Goal: Task Accomplishment & Management: Manage account settings

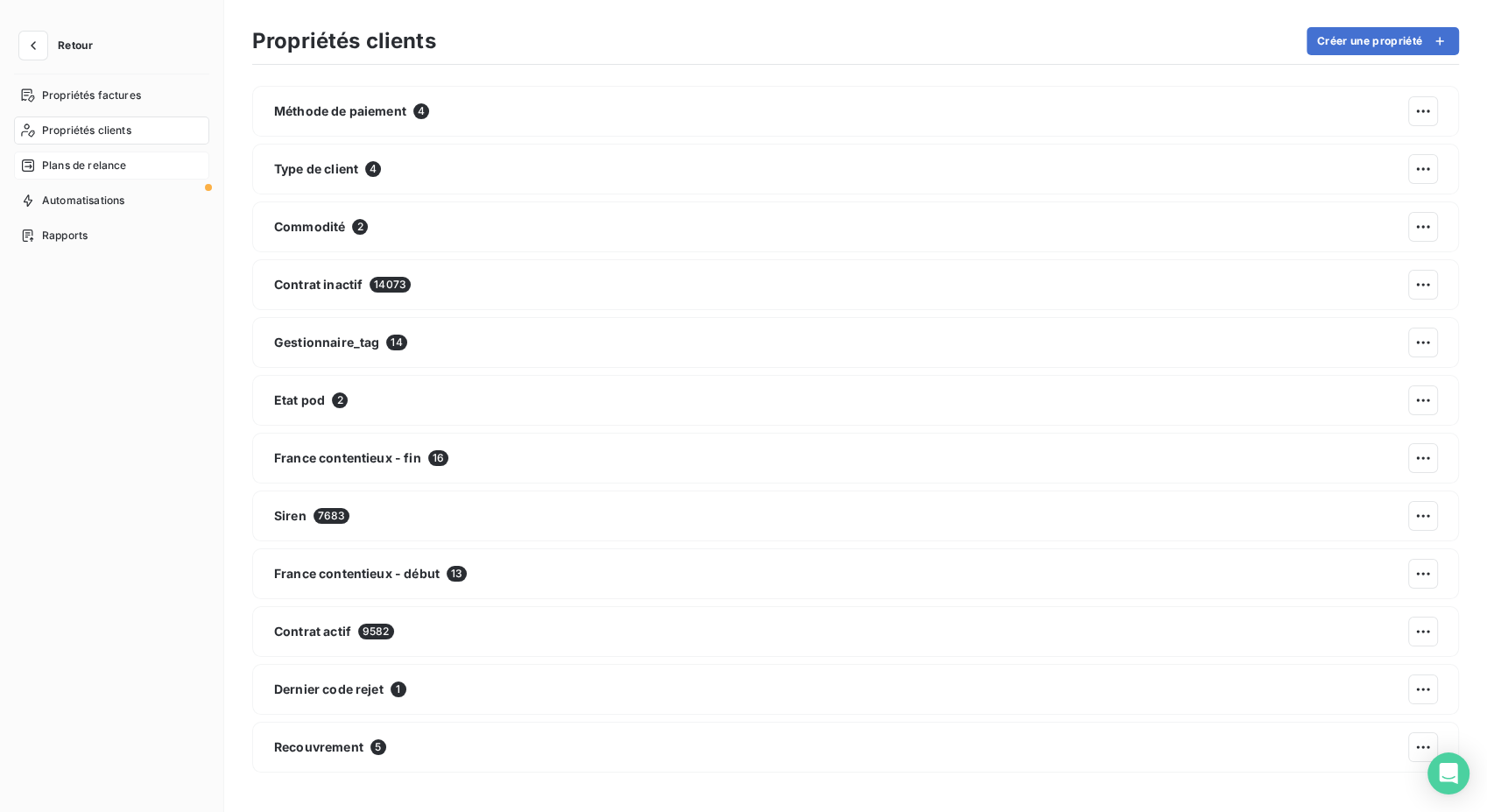
click at [84, 172] on span "Plans de relance" at bounding box center [84, 165] width 84 height 15
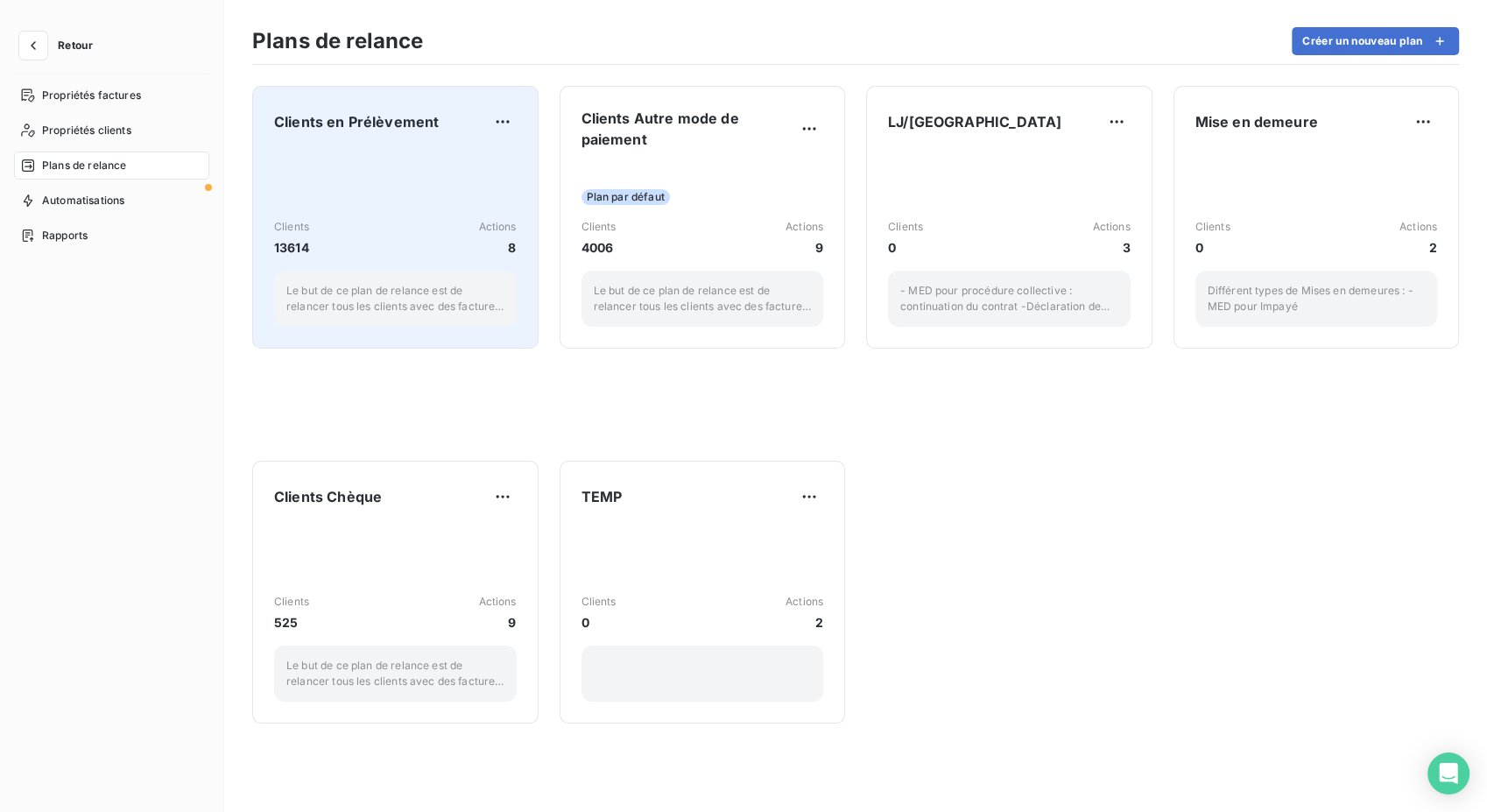
click at [420, 177] on div "Clients 13614 Actions 8 Le but de ce plan de relance est de relancer tous les c…" at bounding box center [395, 238] width 242 height 177
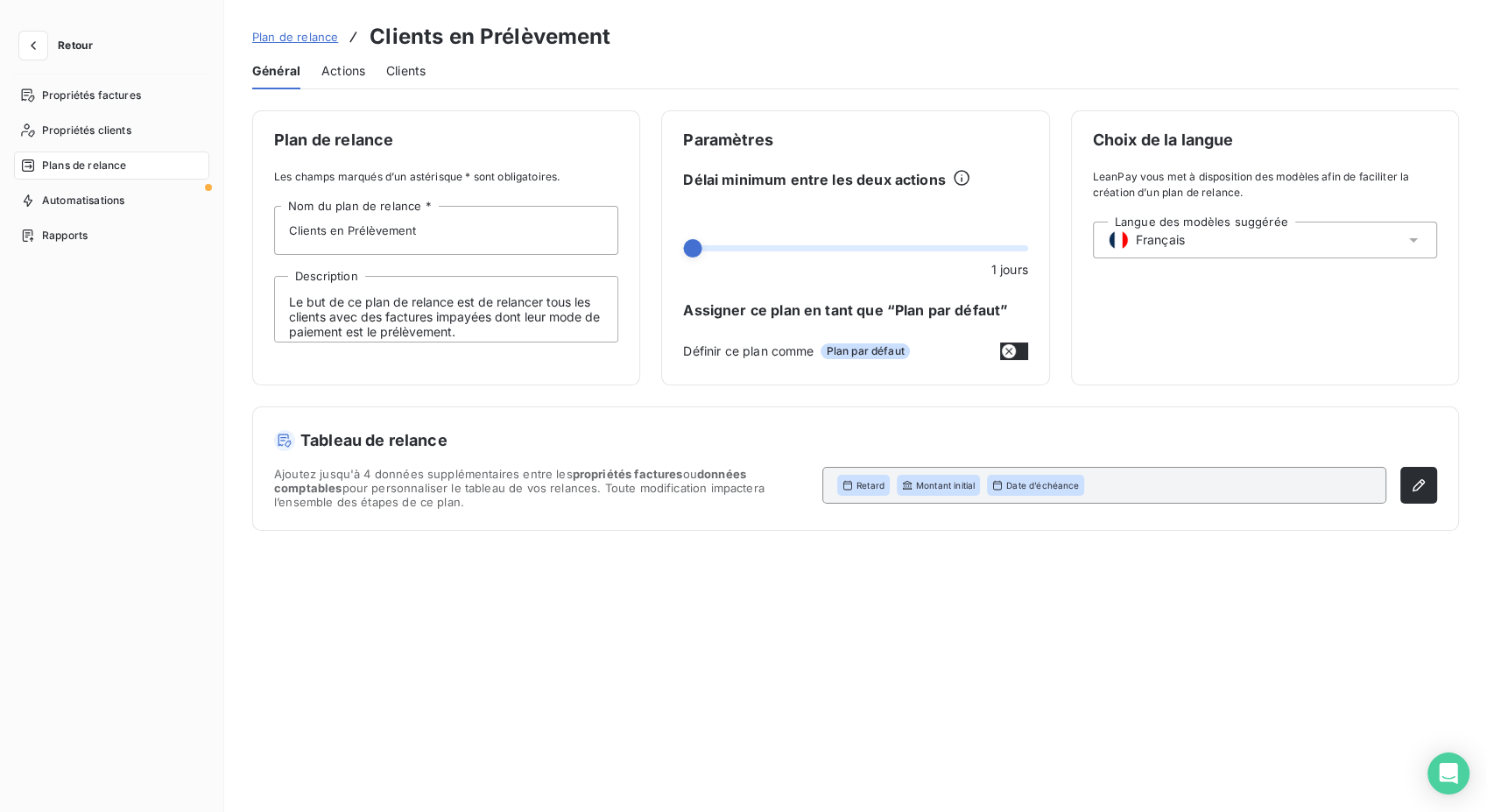
click at [350, 69] on span "Actions" at bounding box center [343, 70] width 44 height 17
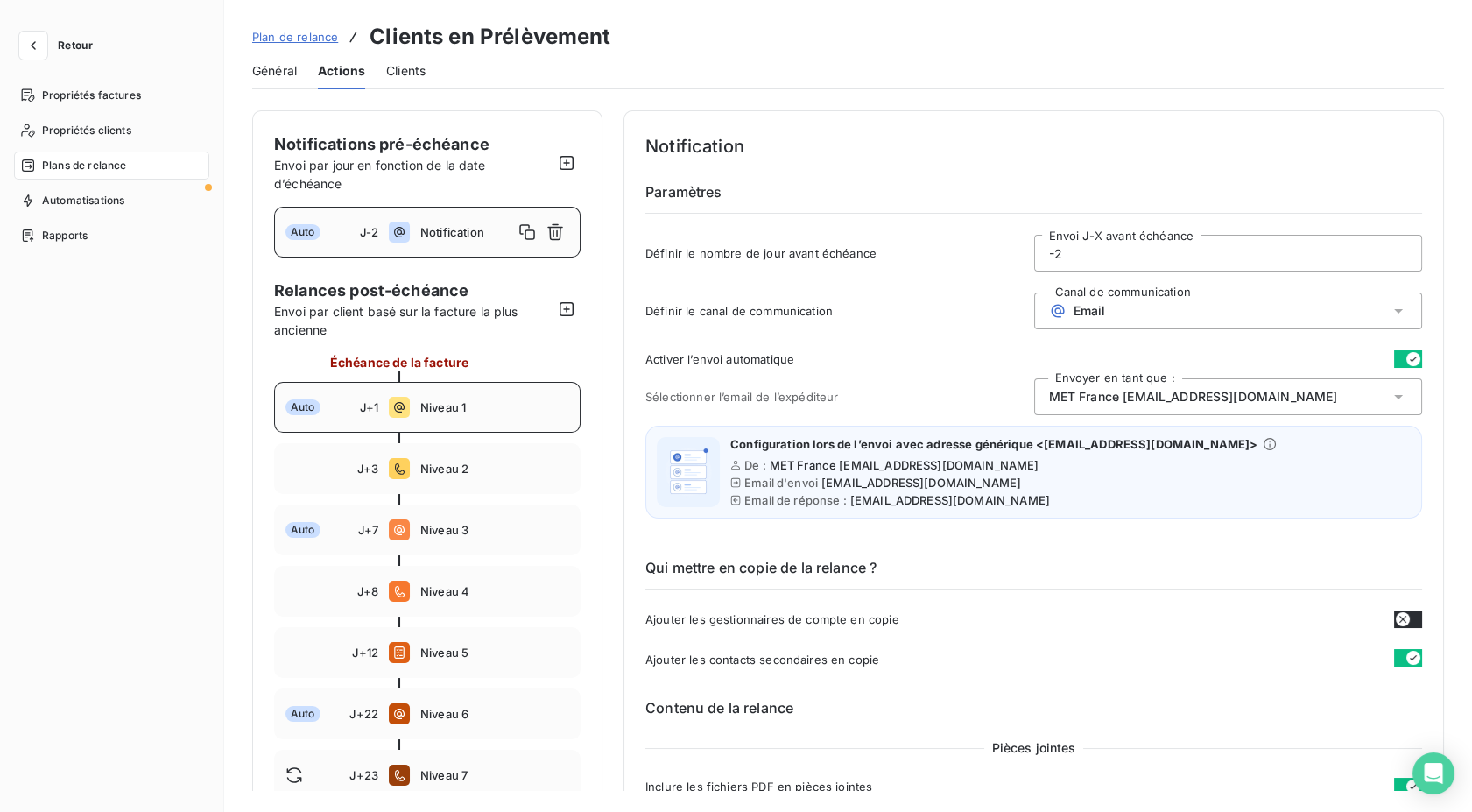
click at [505, 416] on div "Auto J+1 Niveau 1" at bounding box center [427, 407] width 306 height 50
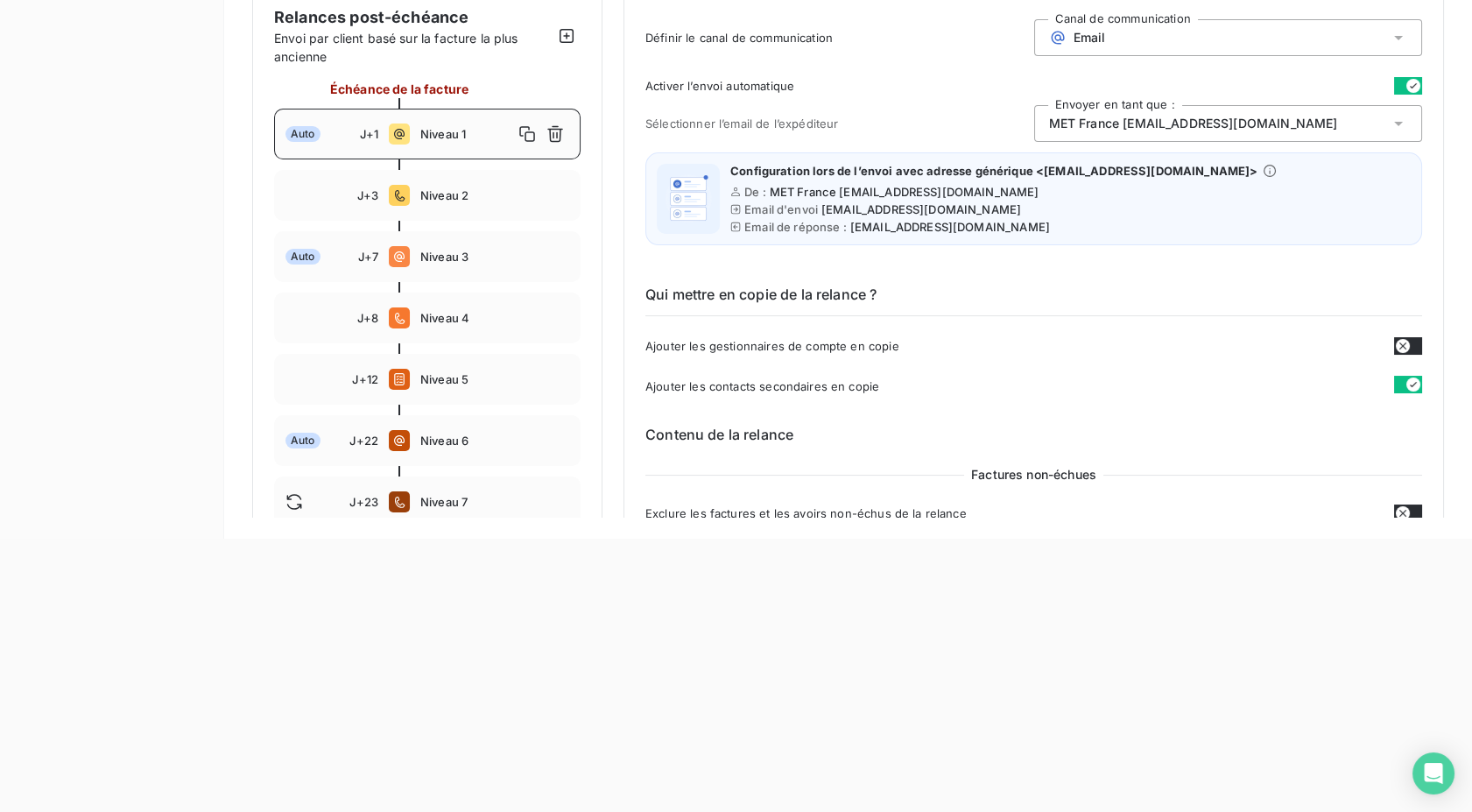
click at [472, 206] on div "J+3 Niveau 2" at bounding box center [427, 195] width 306 height 50
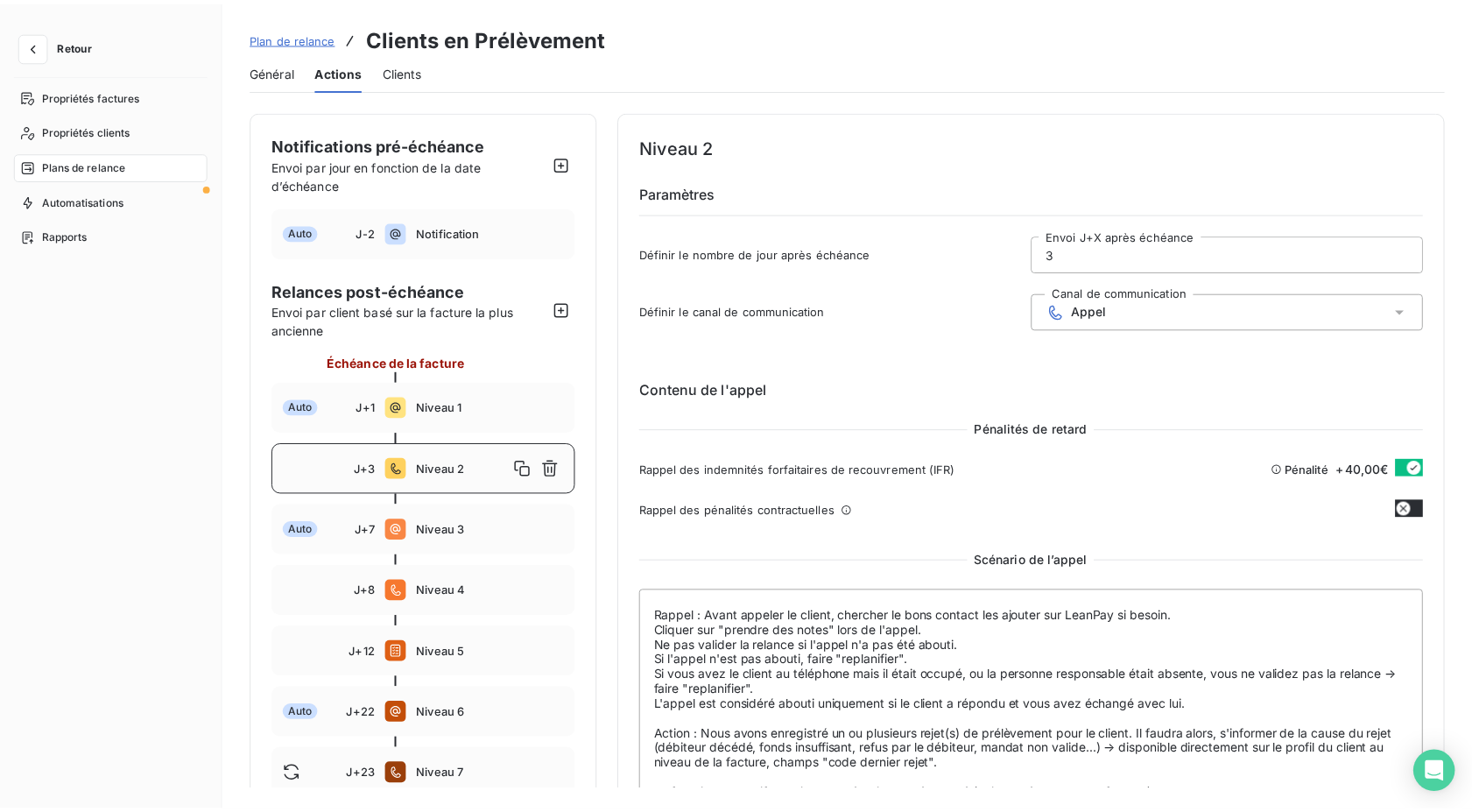
scroll to position [80, 0]
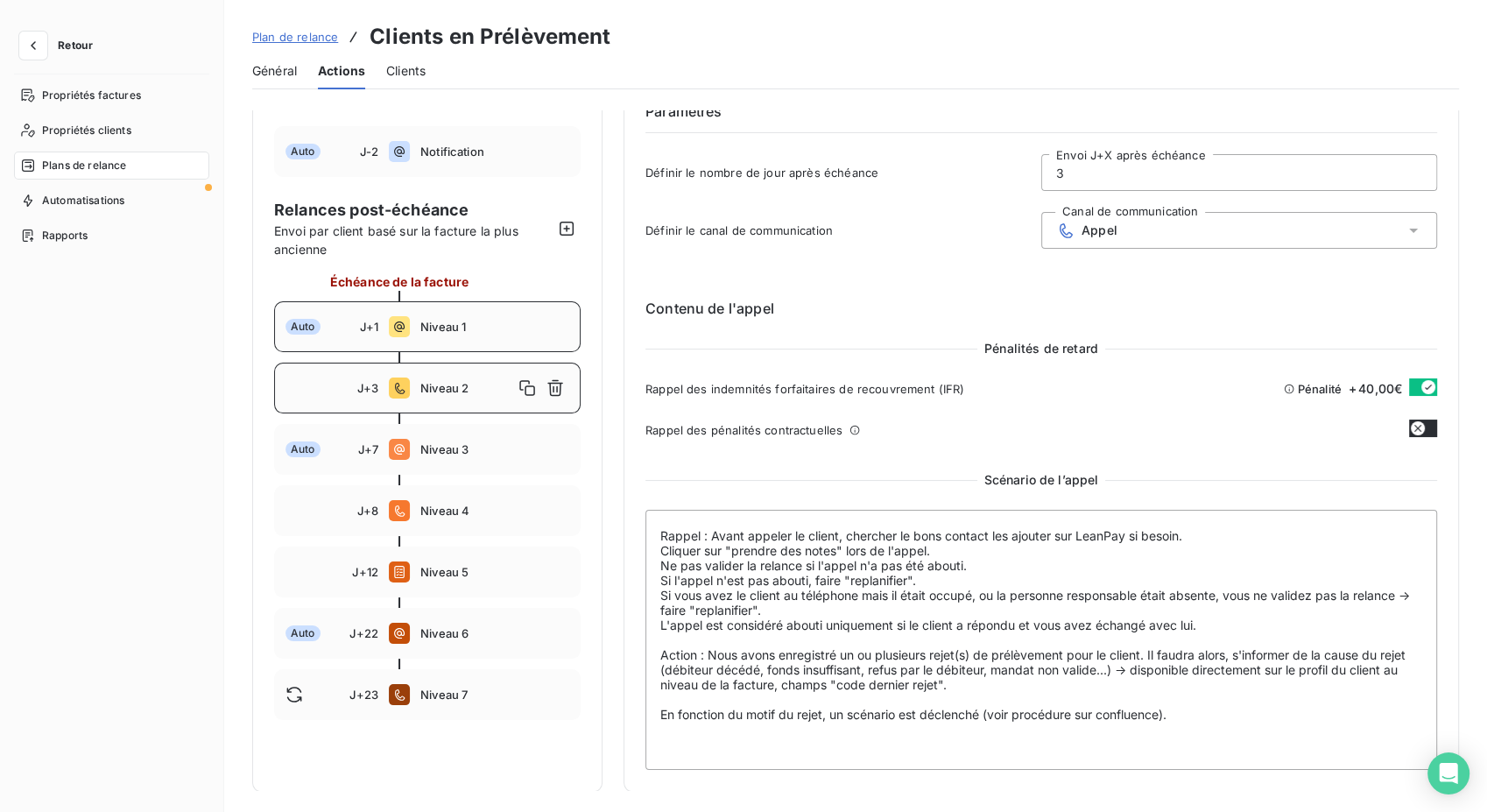
click at [424, 333] on span "Niveau 1" at bounding box center [494, 327] width 149 height 14
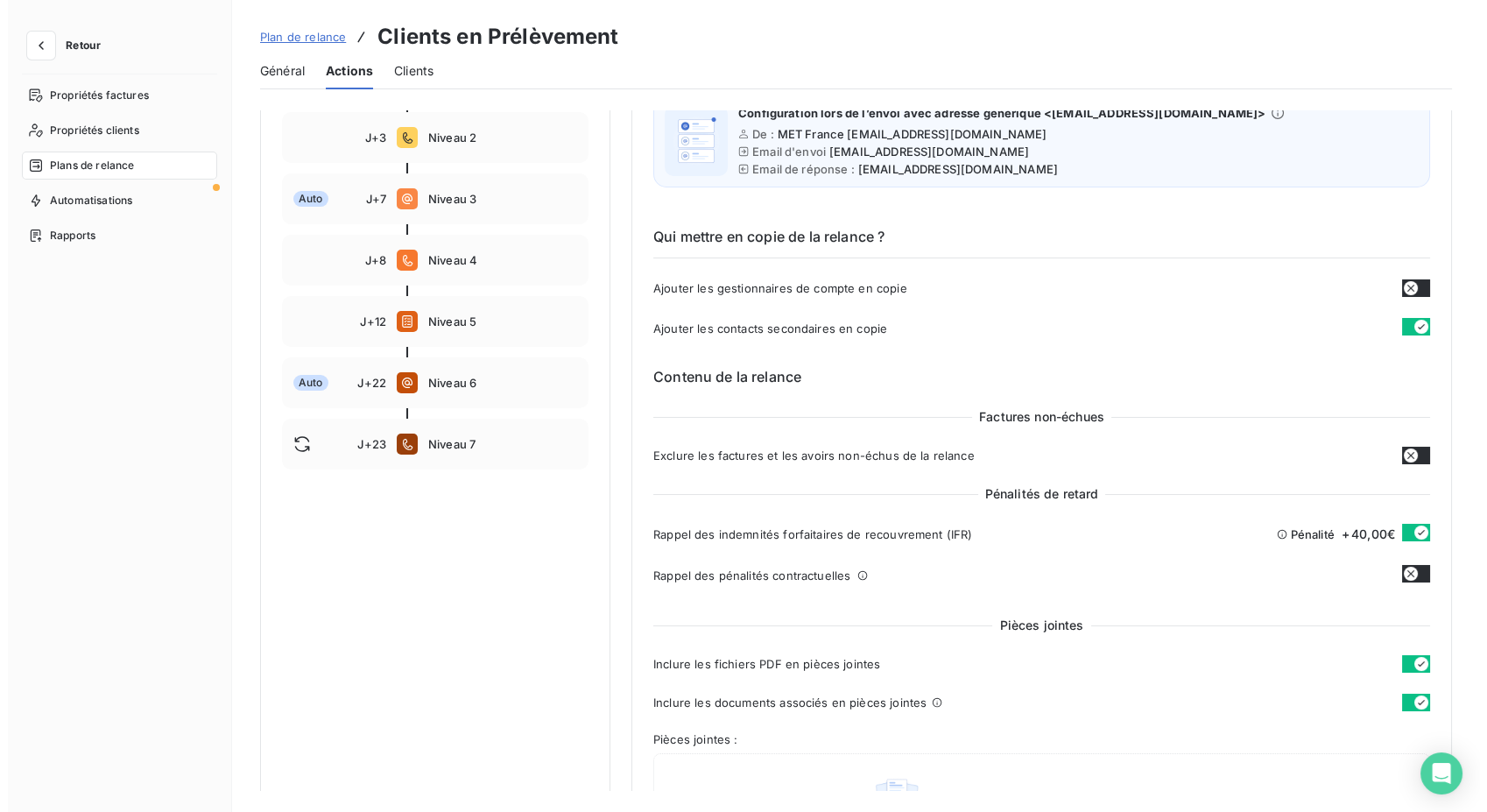
scroll to position [0, 0]
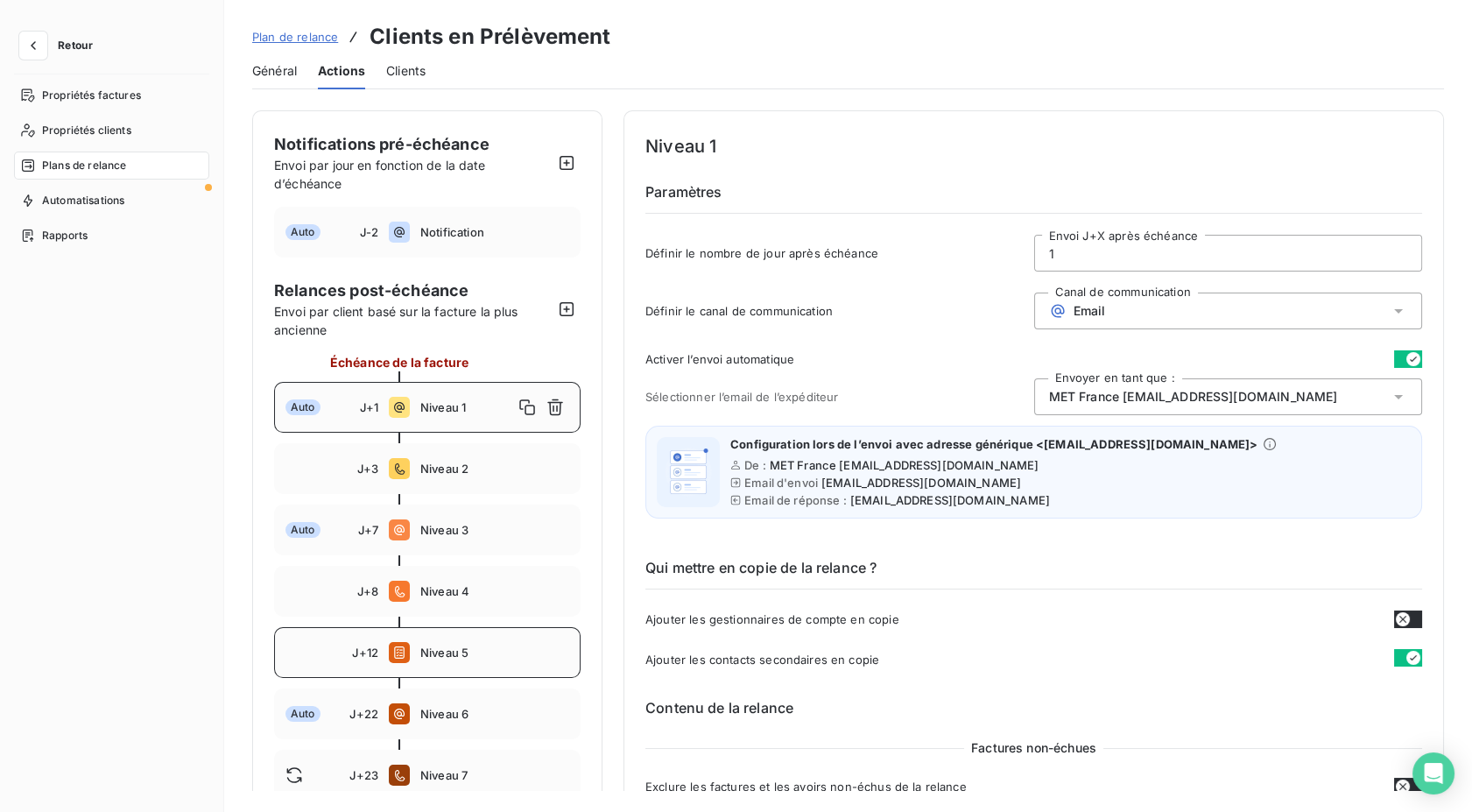
click at [411, 650] on div "J+12 Niveau 5" at bounding box center [427, 652] width 306 height 50
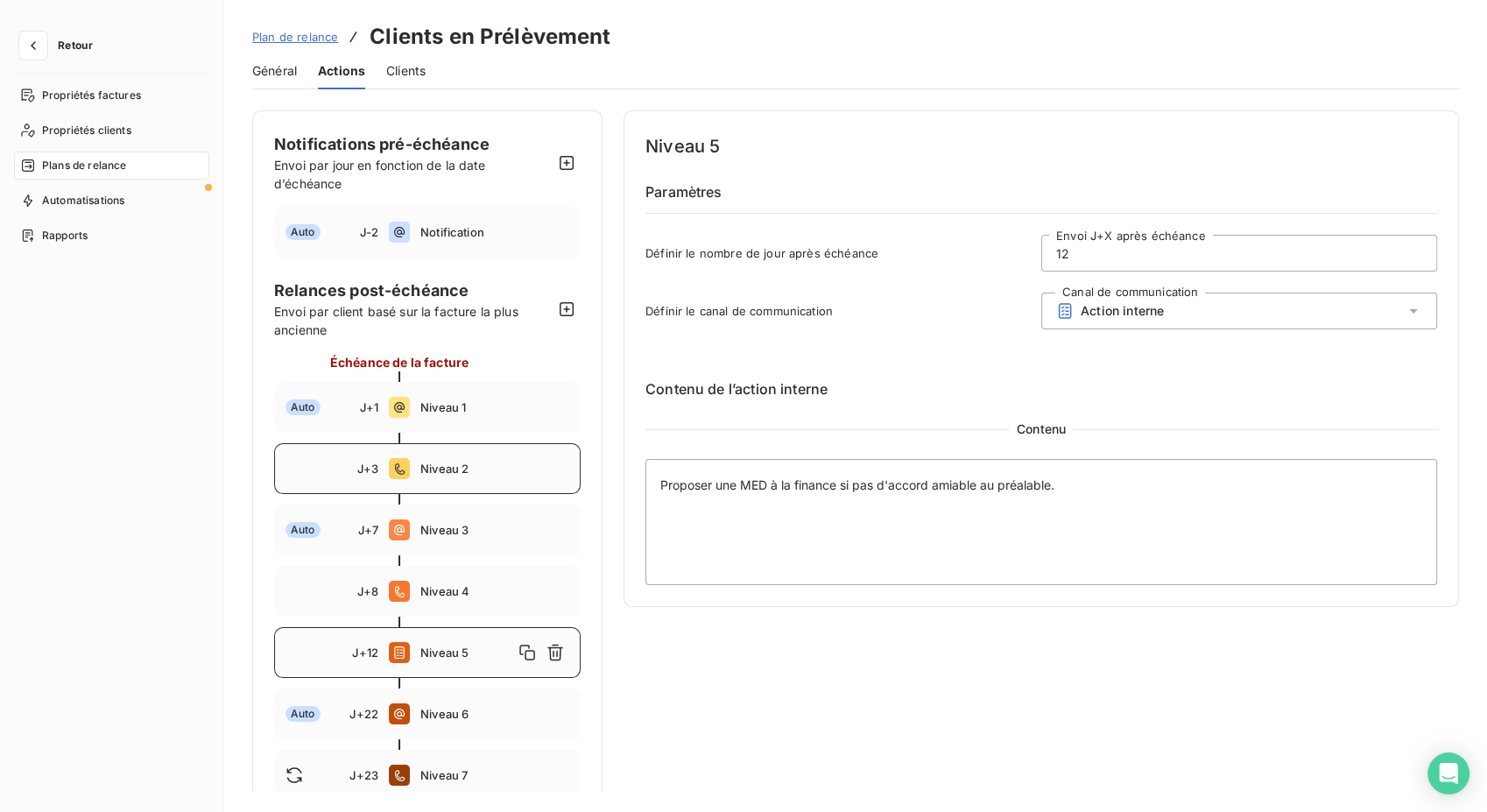
click at [461, 467] on span "Niveau 2" at bounding box center [494, 469] width 149 height 14
type input "3"
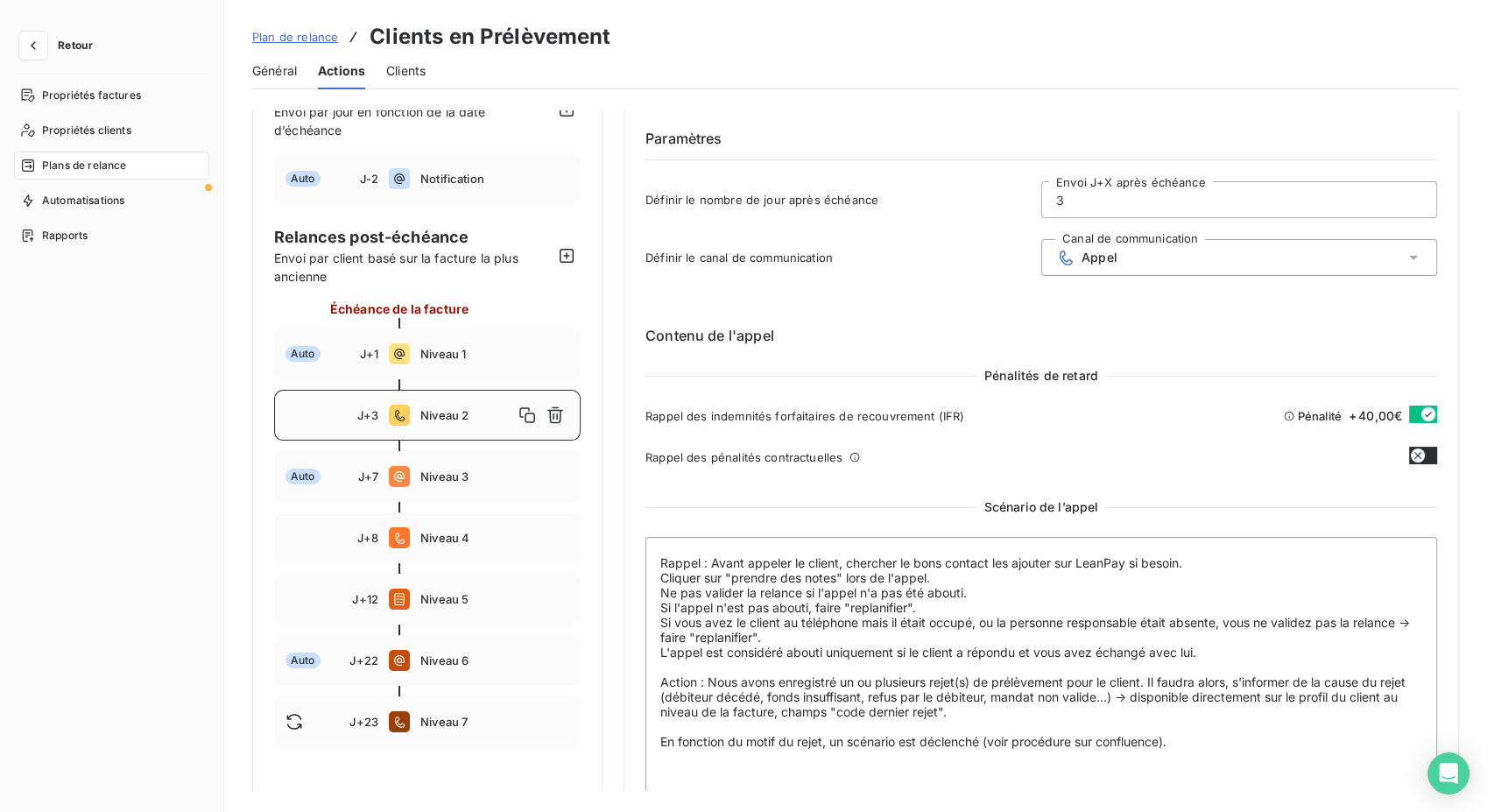
scroll to position [80, 0]
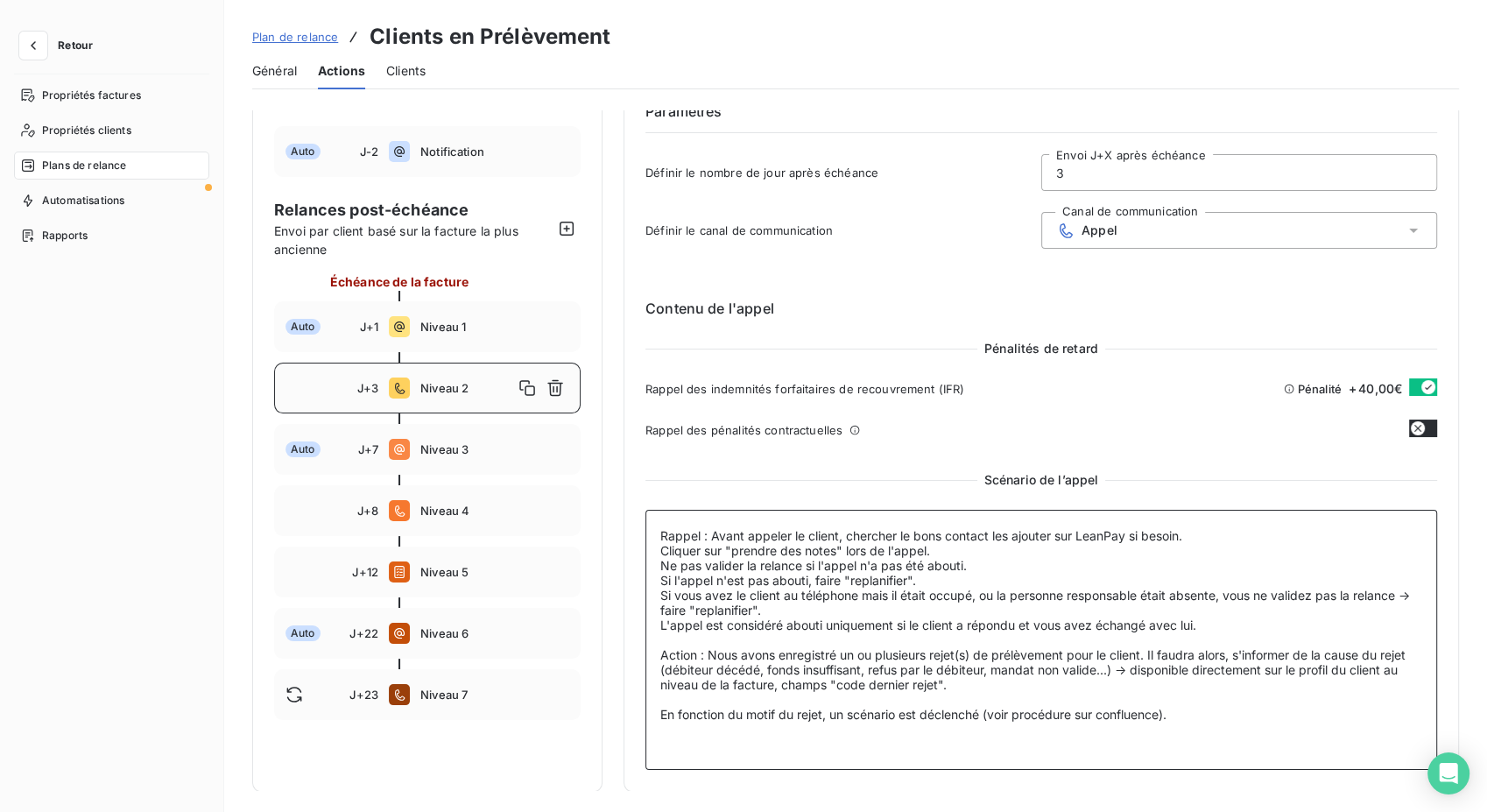
drag, startPoint x: 708, startPoint y: 654, endPoint x: 1171, endPoint y: 685, distance: 464.0
click at [1171, 685] on textarea "Rappel : Avant appeler le client, chercher le bons contact les ajouter sur Lean…" at bounding box center [1041, 639] width 791 height 260
click at [32, 52] on icon "button" at bounding box center [32, 45] width 17 height 17
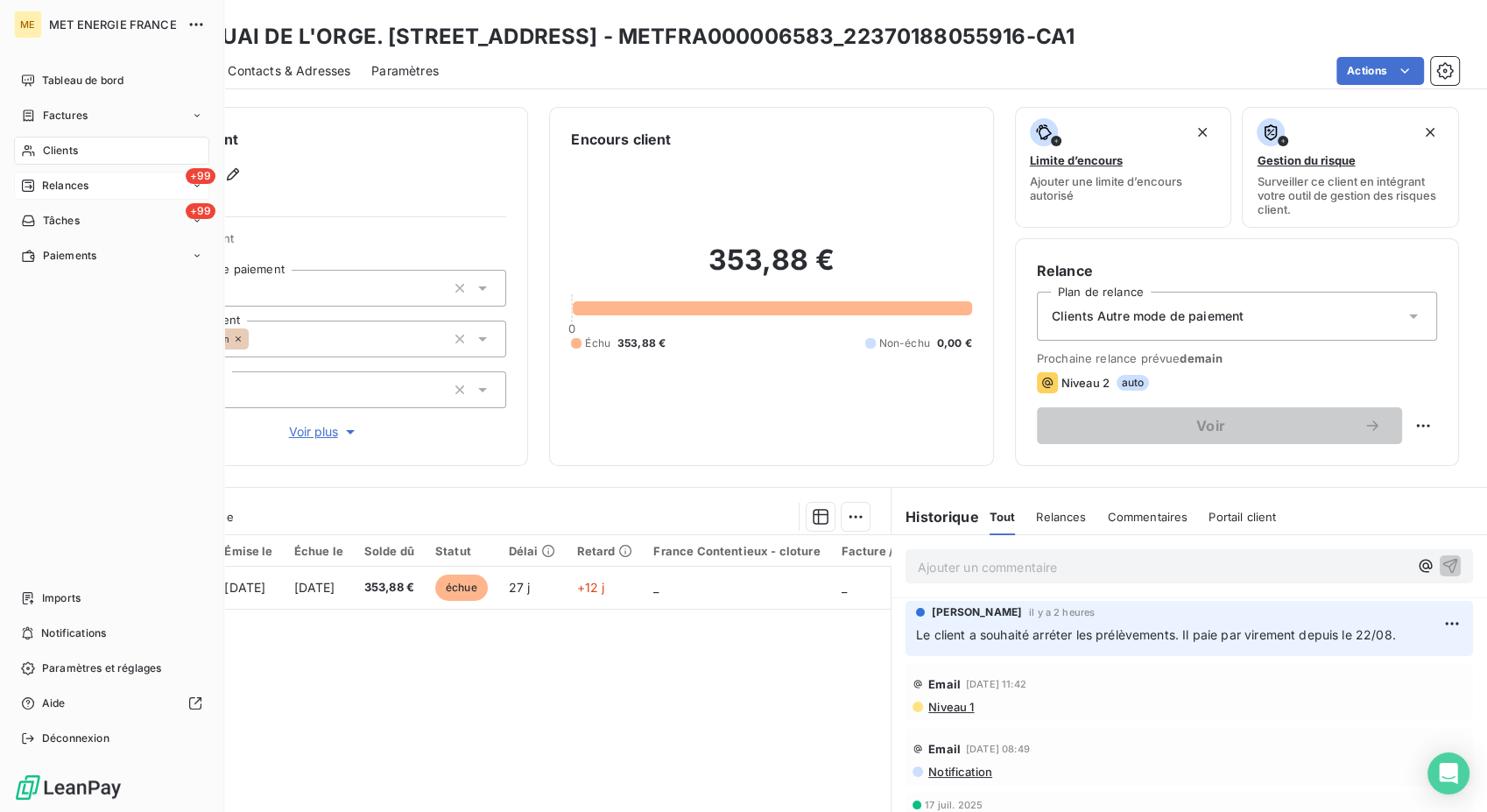
click at [81, 196] on div "+99 Relances" at bounding box center [112, 185] width 196 height 28
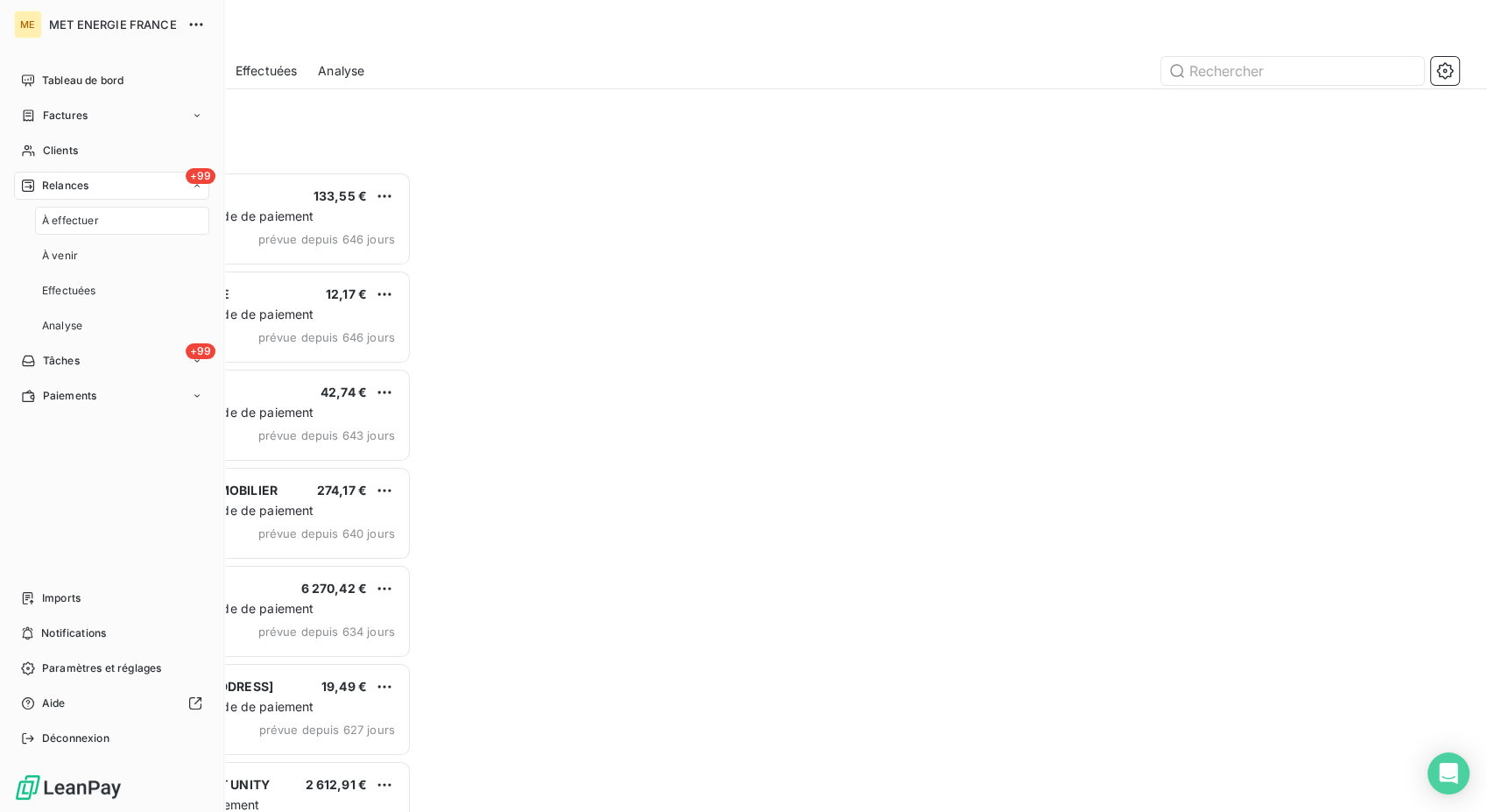
scroll to position [625, 314]
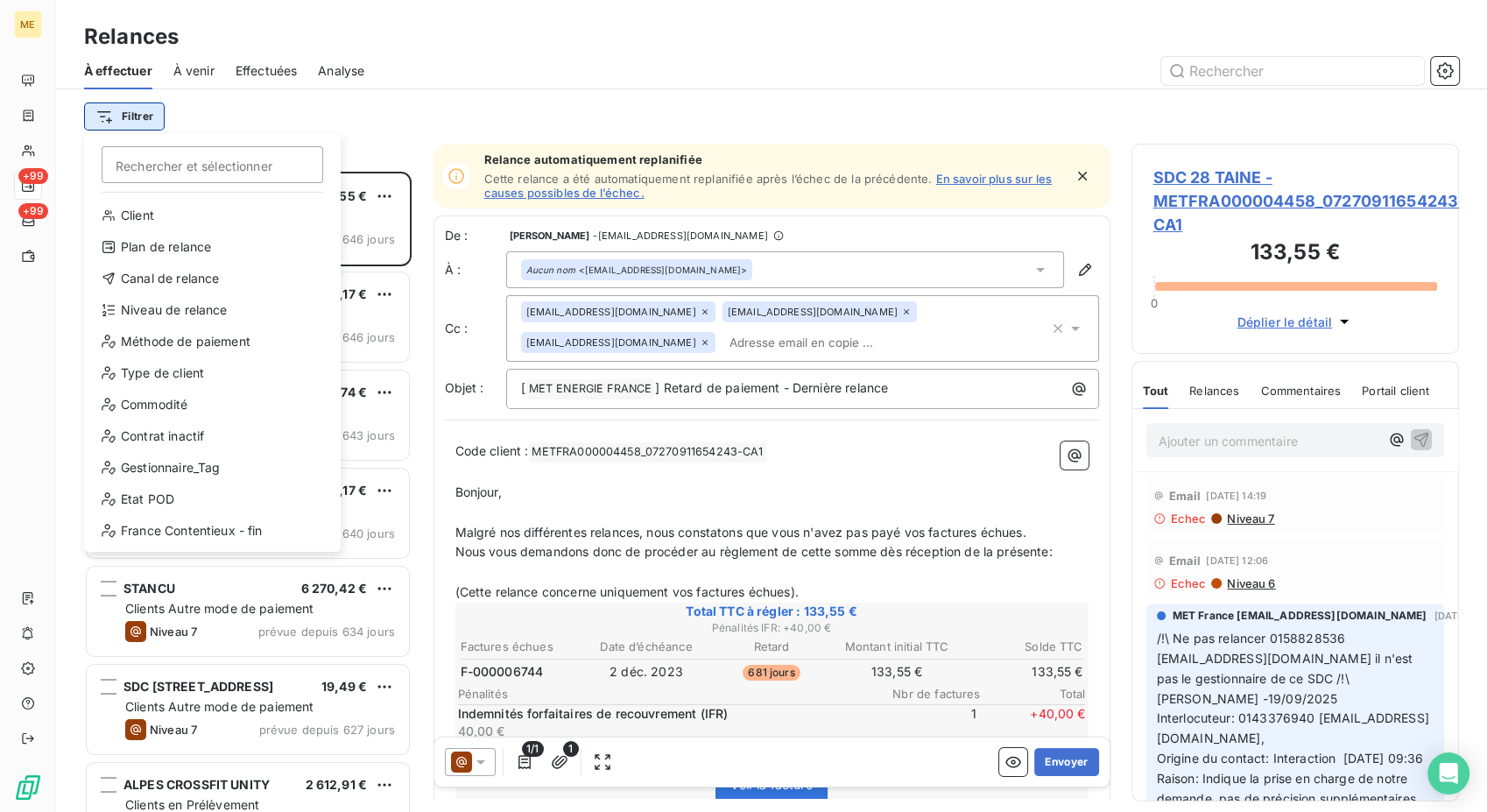
click at [140, 116] on html "ME +99 +99 Relances À effectuer À venir Effectuées Analyse Filtrer Rechercher e…" at bounding box center [744, 406] width 1487 height 812
drag, startPoint x: 262, startPoint y: 316, endPoint x: 224, endPoint y: 249, distance: 77.0
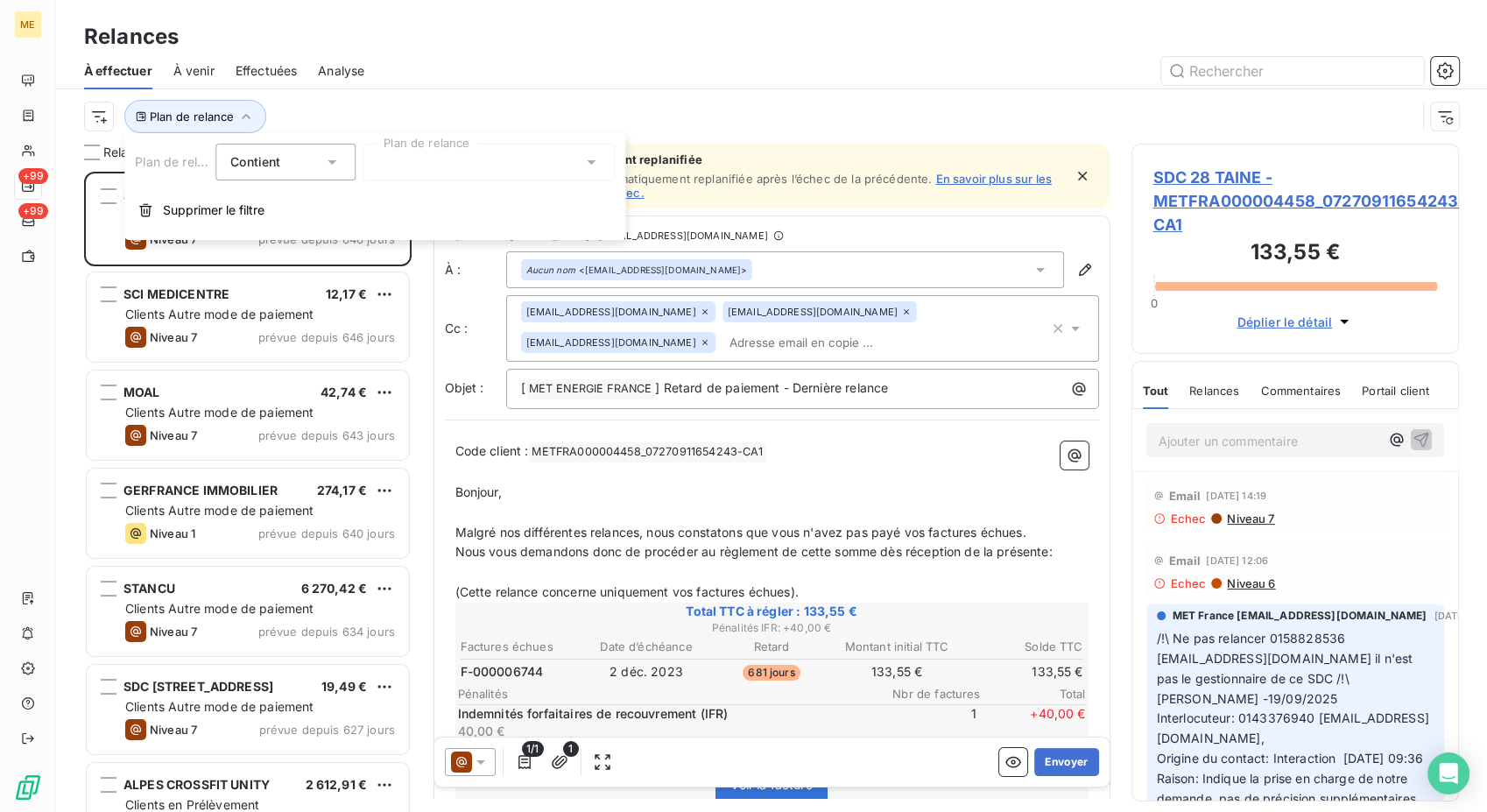
click at [455, 169] on div at bounding box center [488, 161] width 252 height 37
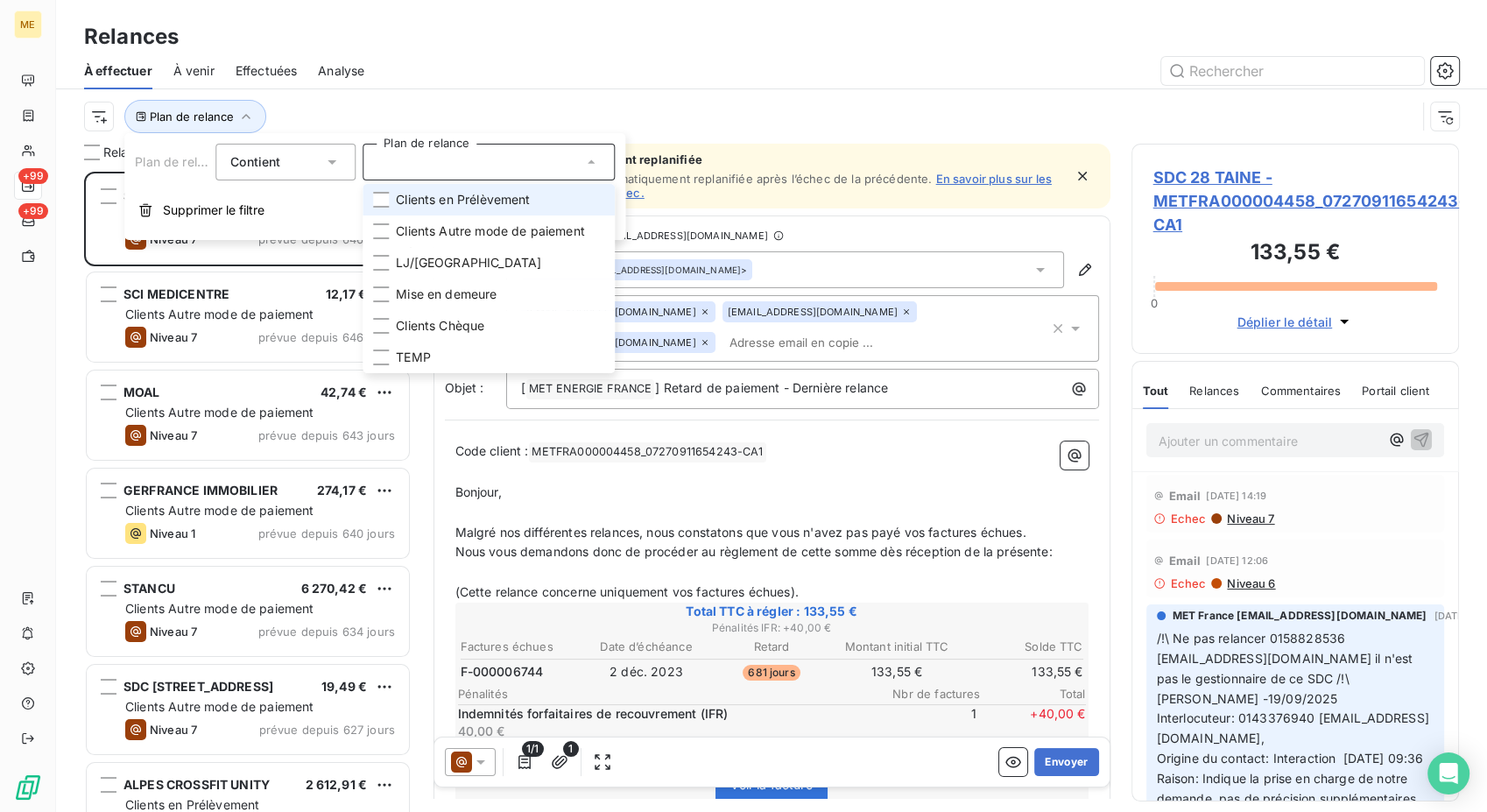
click at [485, 200] on span "Clients en Prélèvement" at bounding box center [462, 199] width 134 height 17
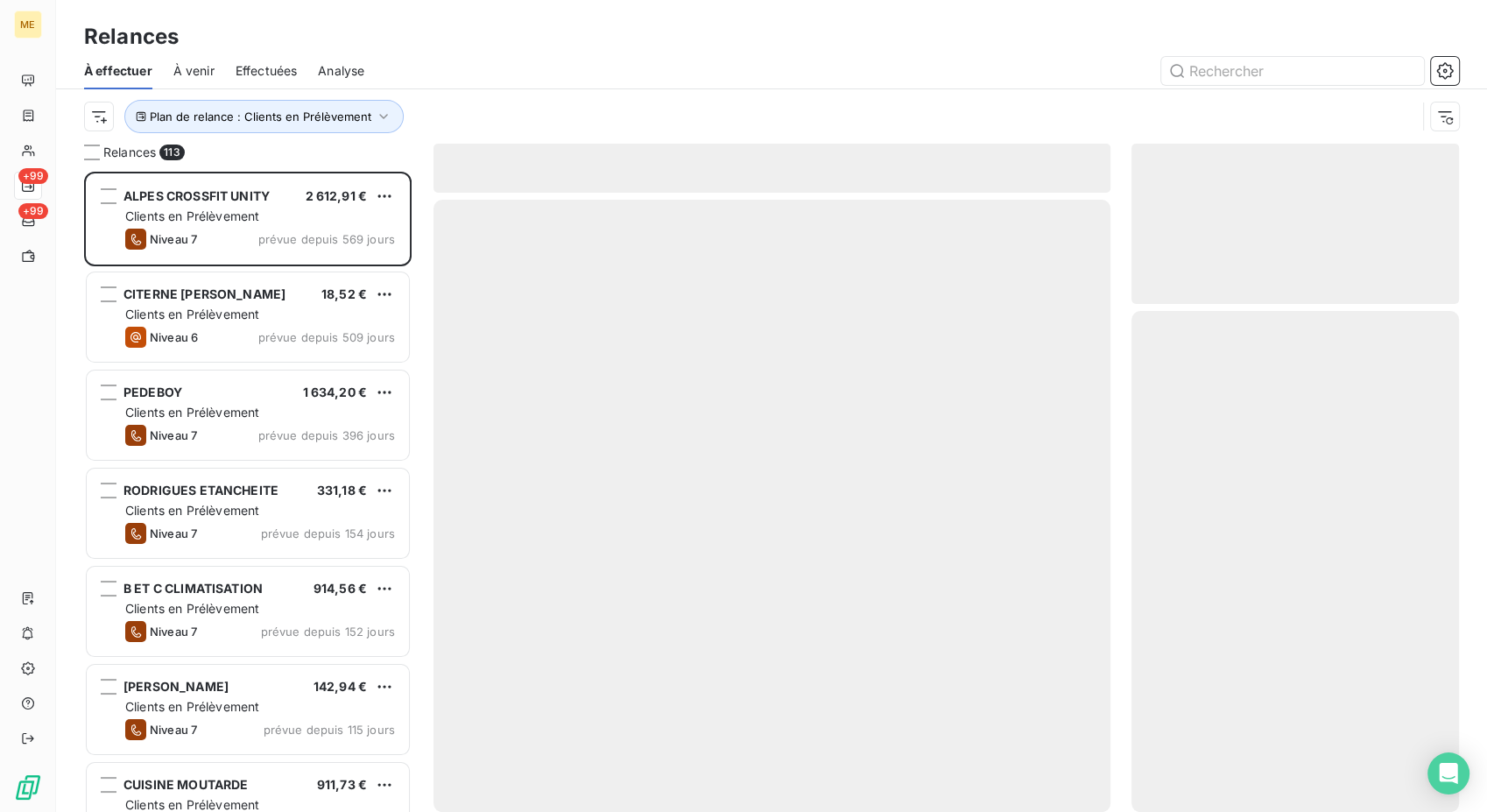
click at [515, 110] on div "Plan de relance : Clients en Prélèvement" at bounding box center [750, 116] width 1332 height 33
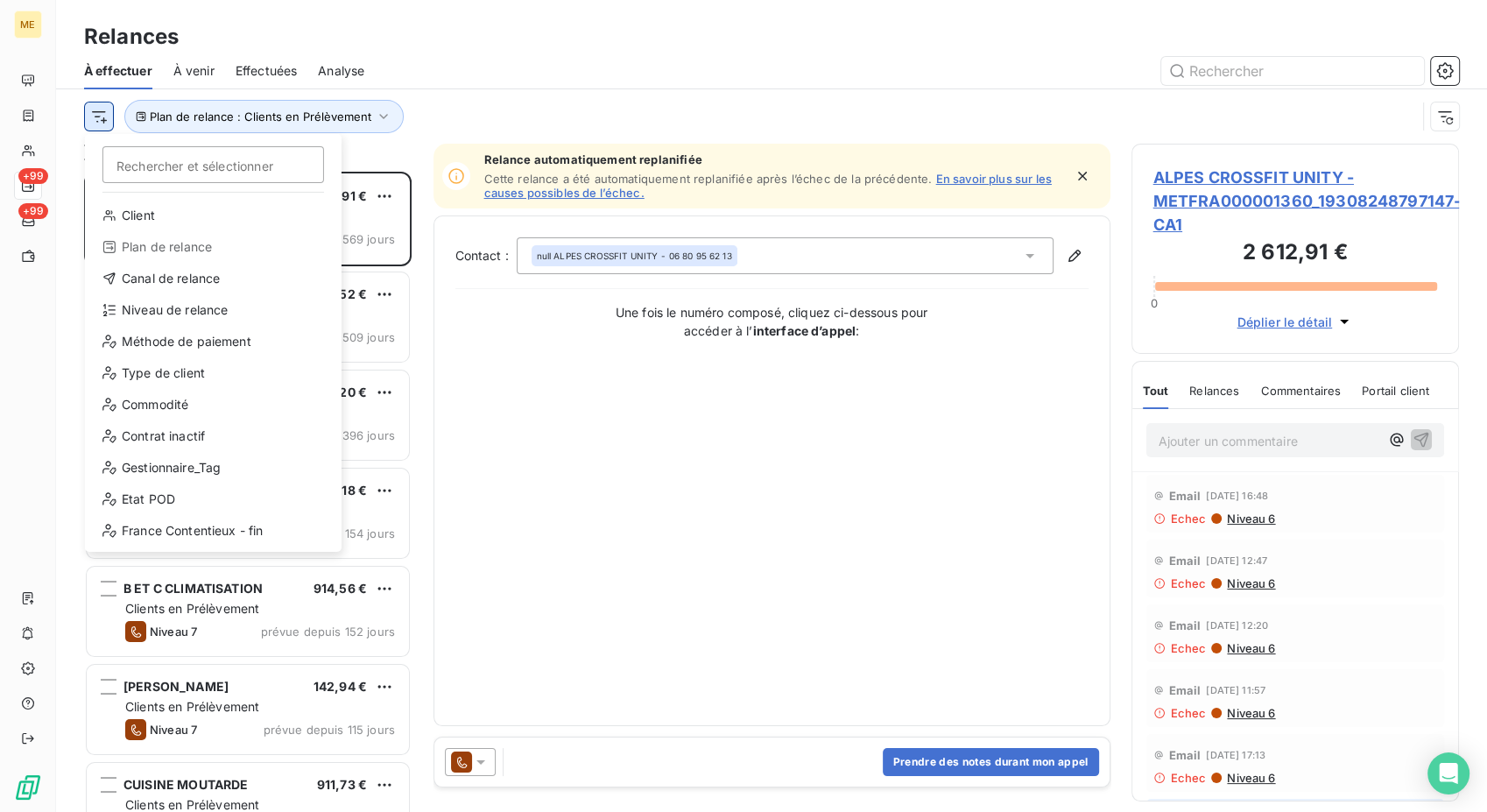
click at [110, 124] on html "ME +99 +99 Relances À effectuer À venir Effectuées Analyse Rechercher et sélect…" at bounding box center [744, 406] width 1487 height 812
click at [210, 310] on div "Niveau de relance" at bounding box center [213, 309] width 242 height 28
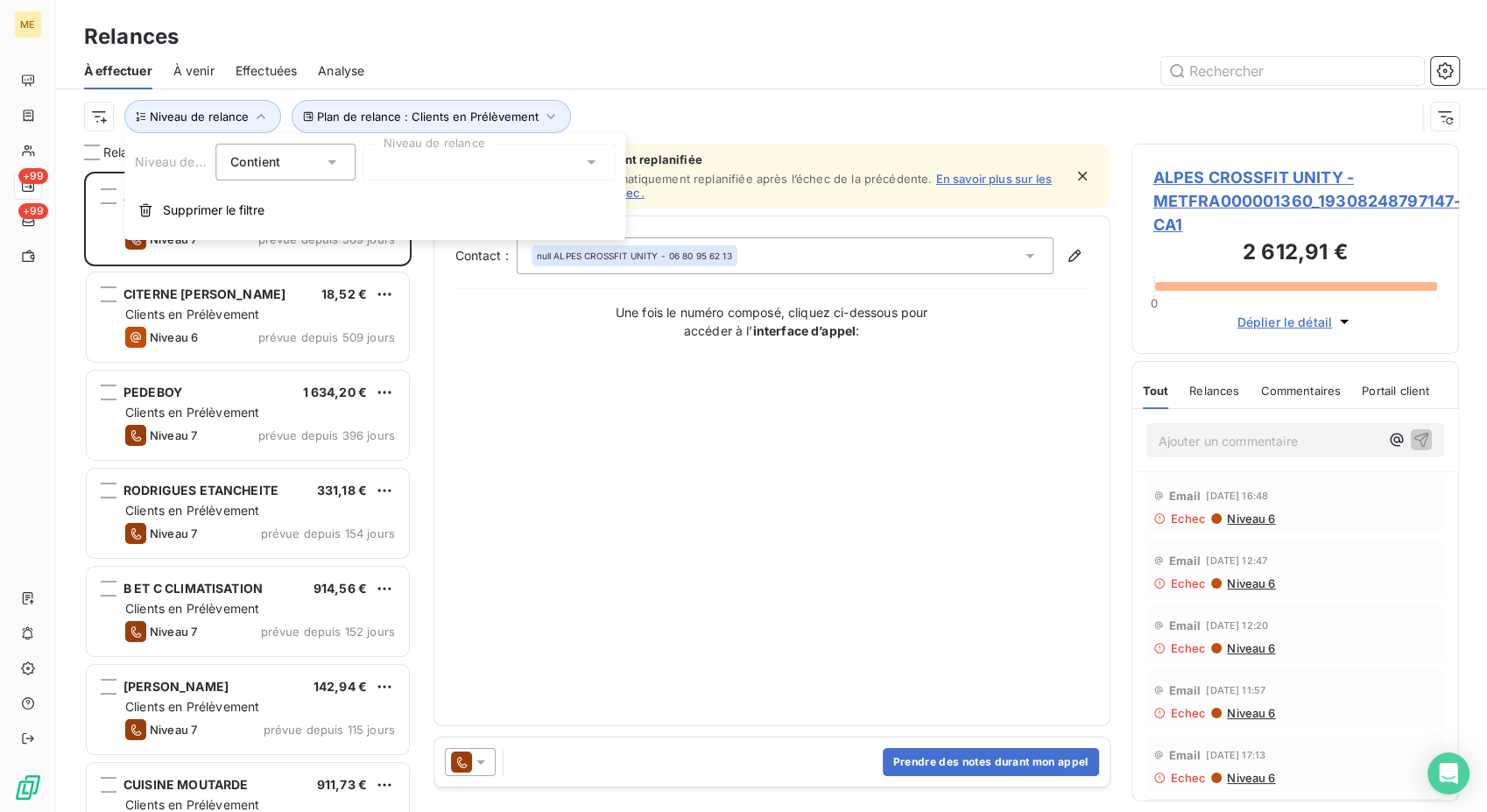
click at [427, 162] on div at bounding box center [488, 161] width 252 height 37
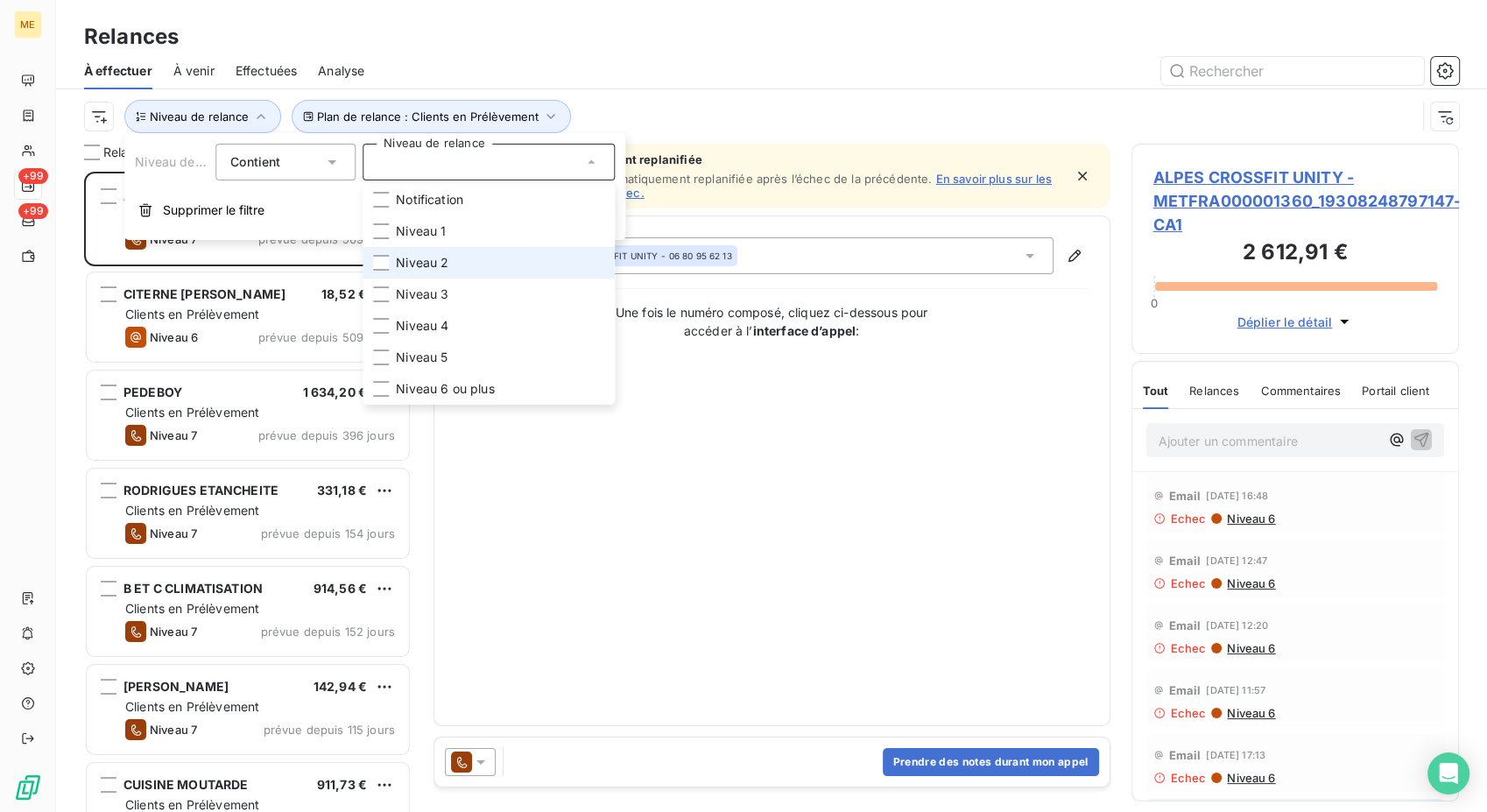
click at [447, 265] on span "Niveau 2" at bounding box center [422, 262] width 52 height 17
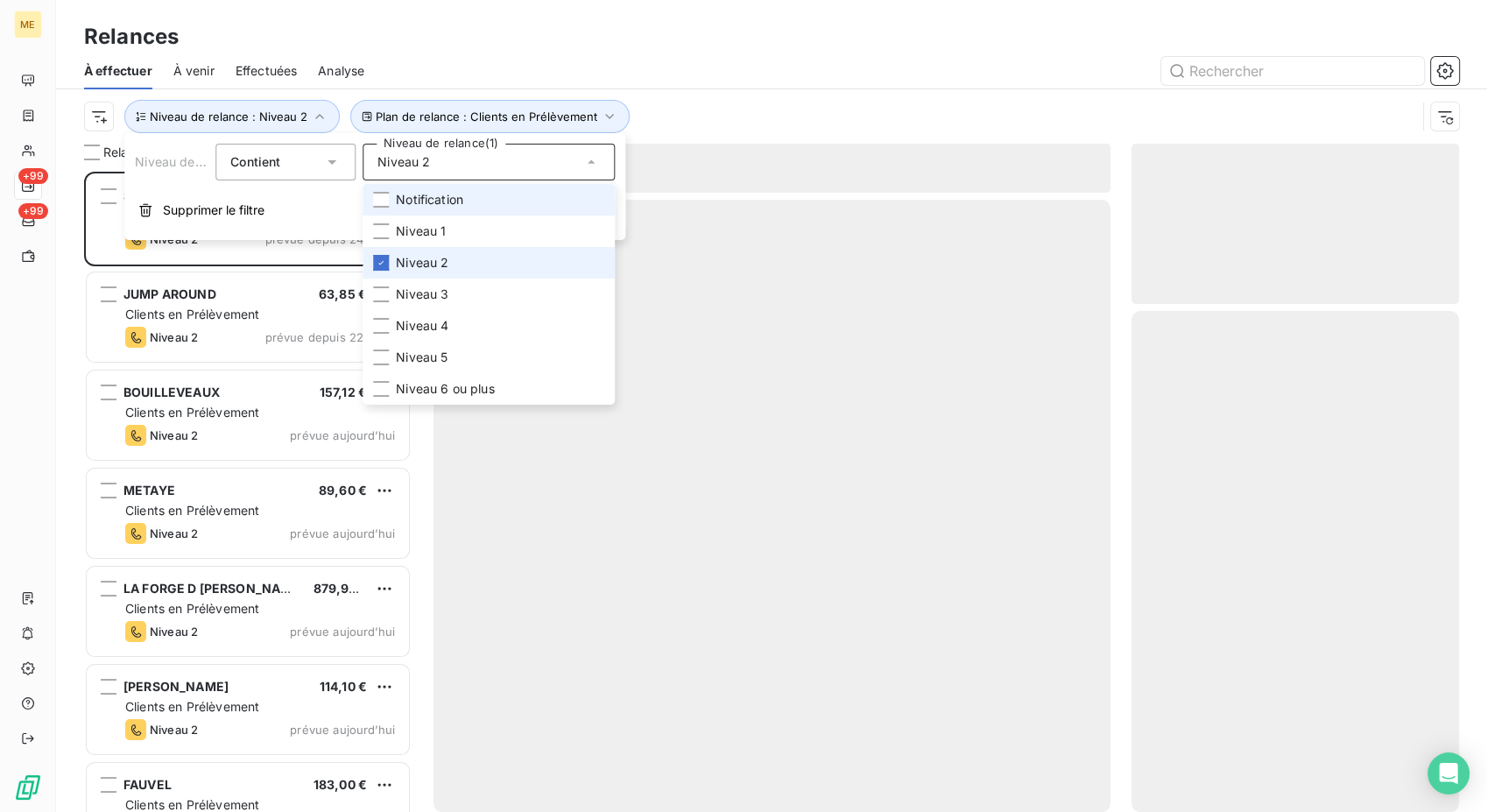
scroll to position [625, 314]
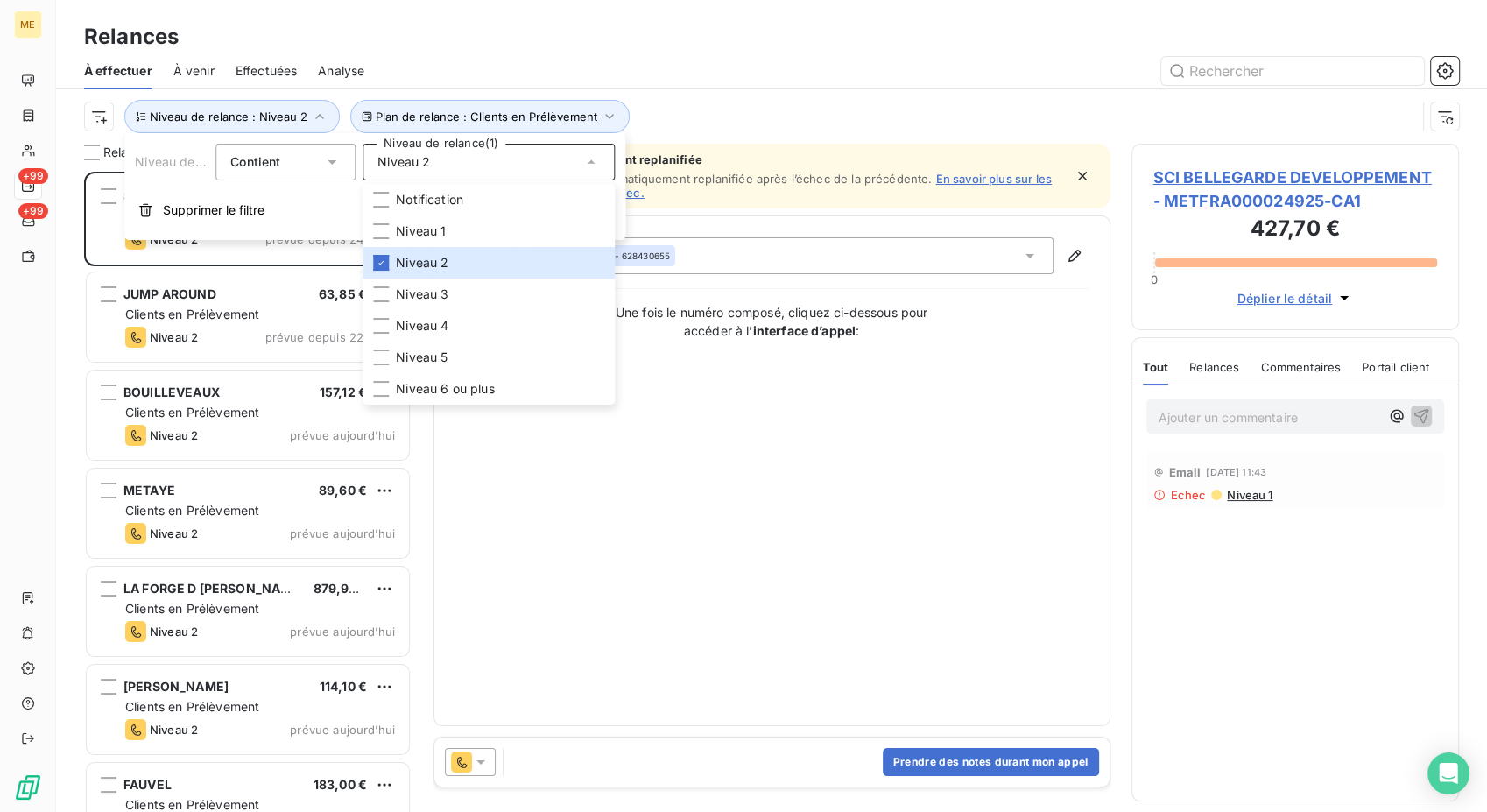
click at [711, 115] on div "Plan de relance : Clients en Prélèvement Niveau de relance : Niveau 2" at bounding box center [750, 116] width 1332 height 33
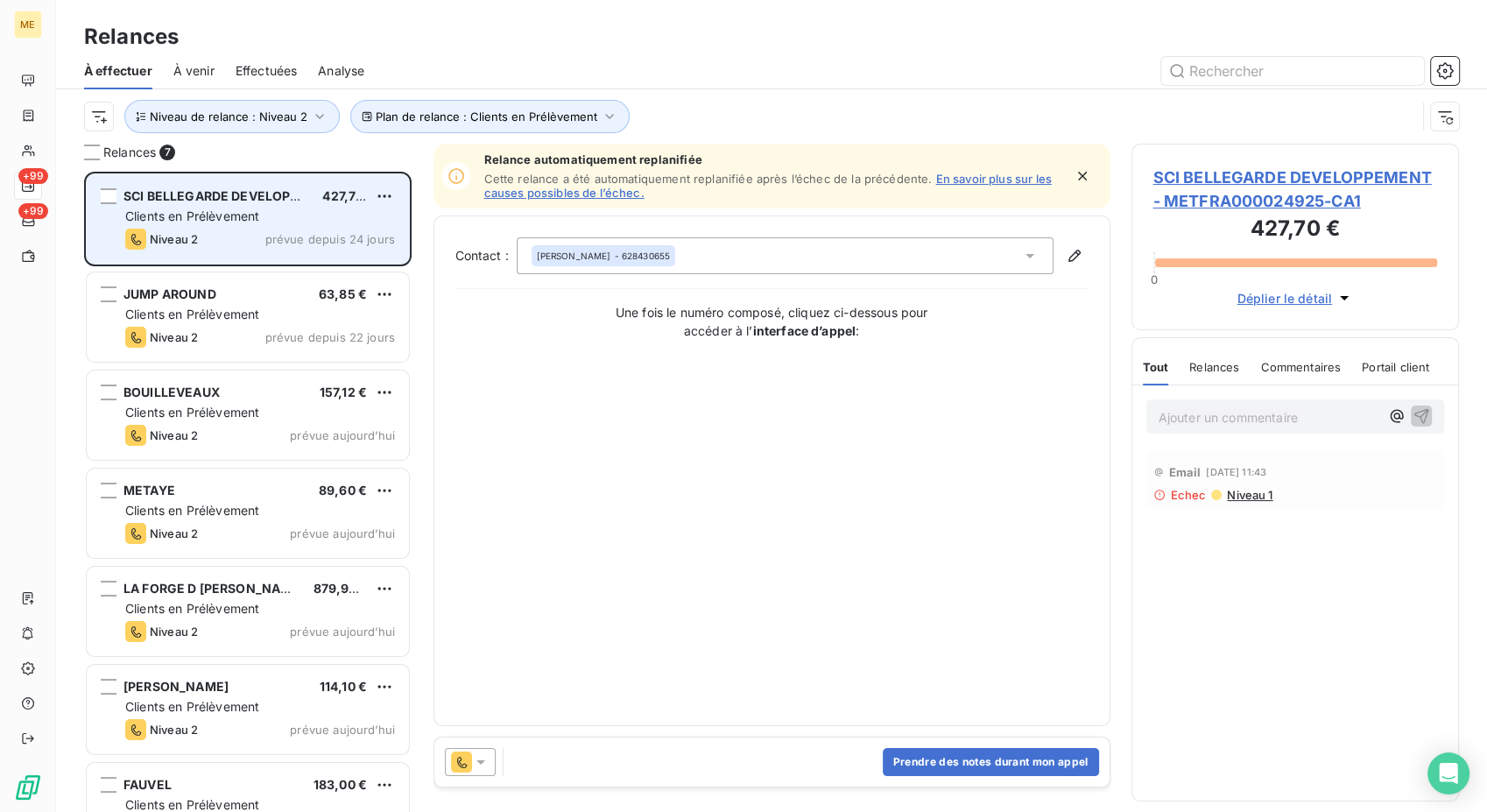
click at [214, 225] on div "SCI BELLEGARDE DEVELOPPEMENT 427,70 € Clients en Prélèvement Niveau 2 prévue de…" at bounding box center [248, 218] width 323 height 89
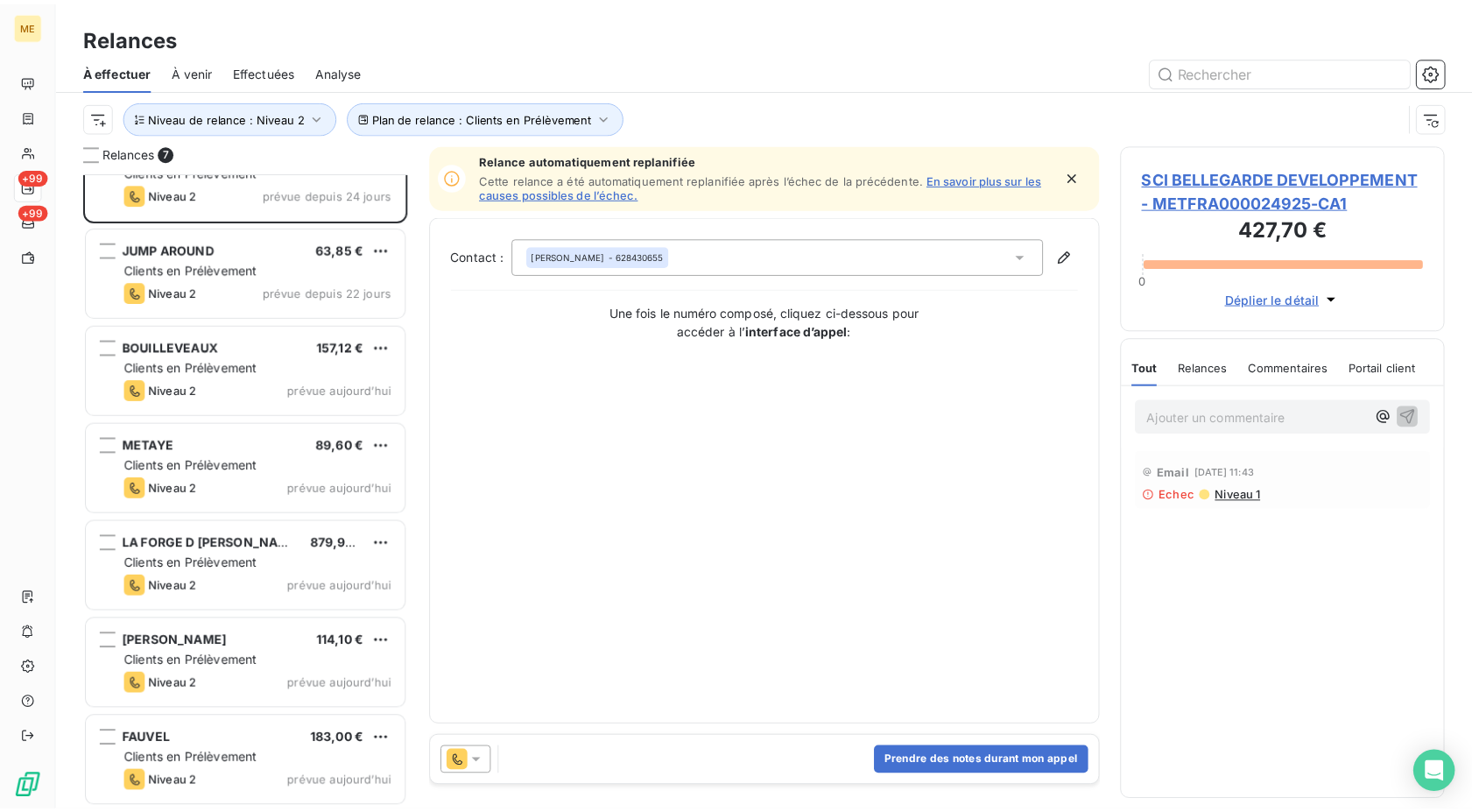
scroll to position [47, 0]
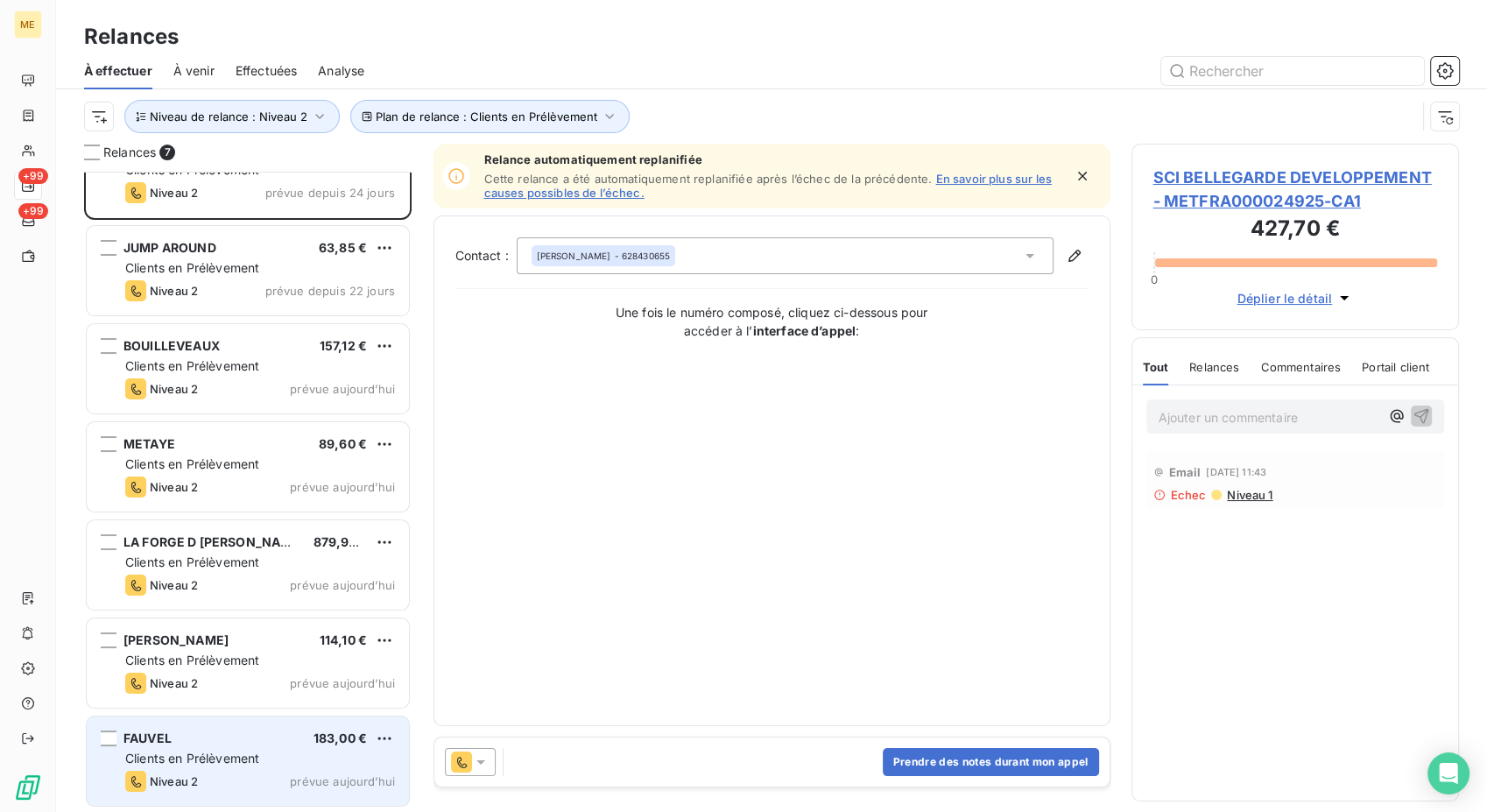
click at [204, 756] on span "Clients en Prélèvement" at bounding box center [192, 758] width 134 height 15
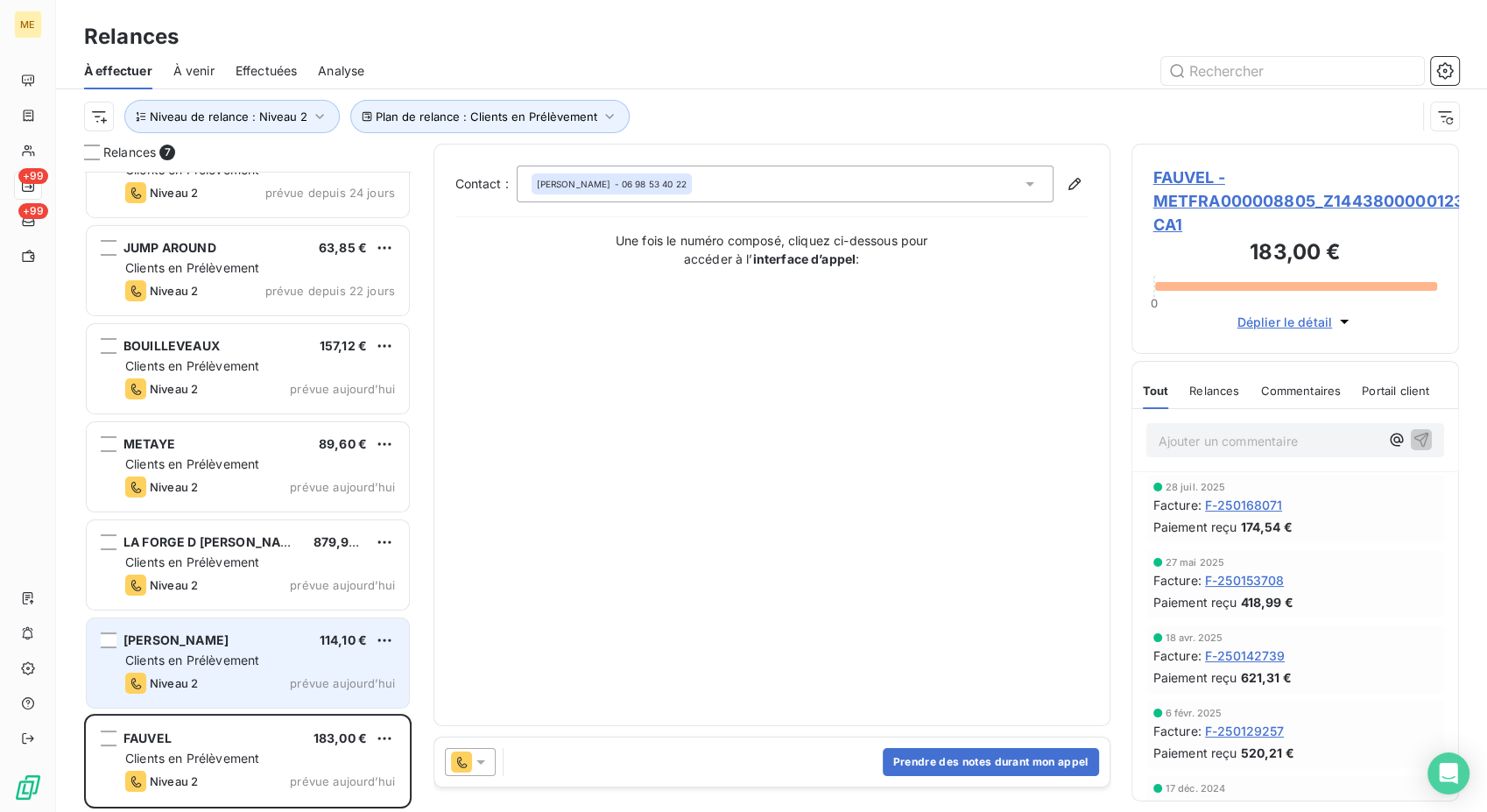
click at [200, 663] on span "Clients en Prélèvement" at bounding box center [192, 660] width 134 height 15
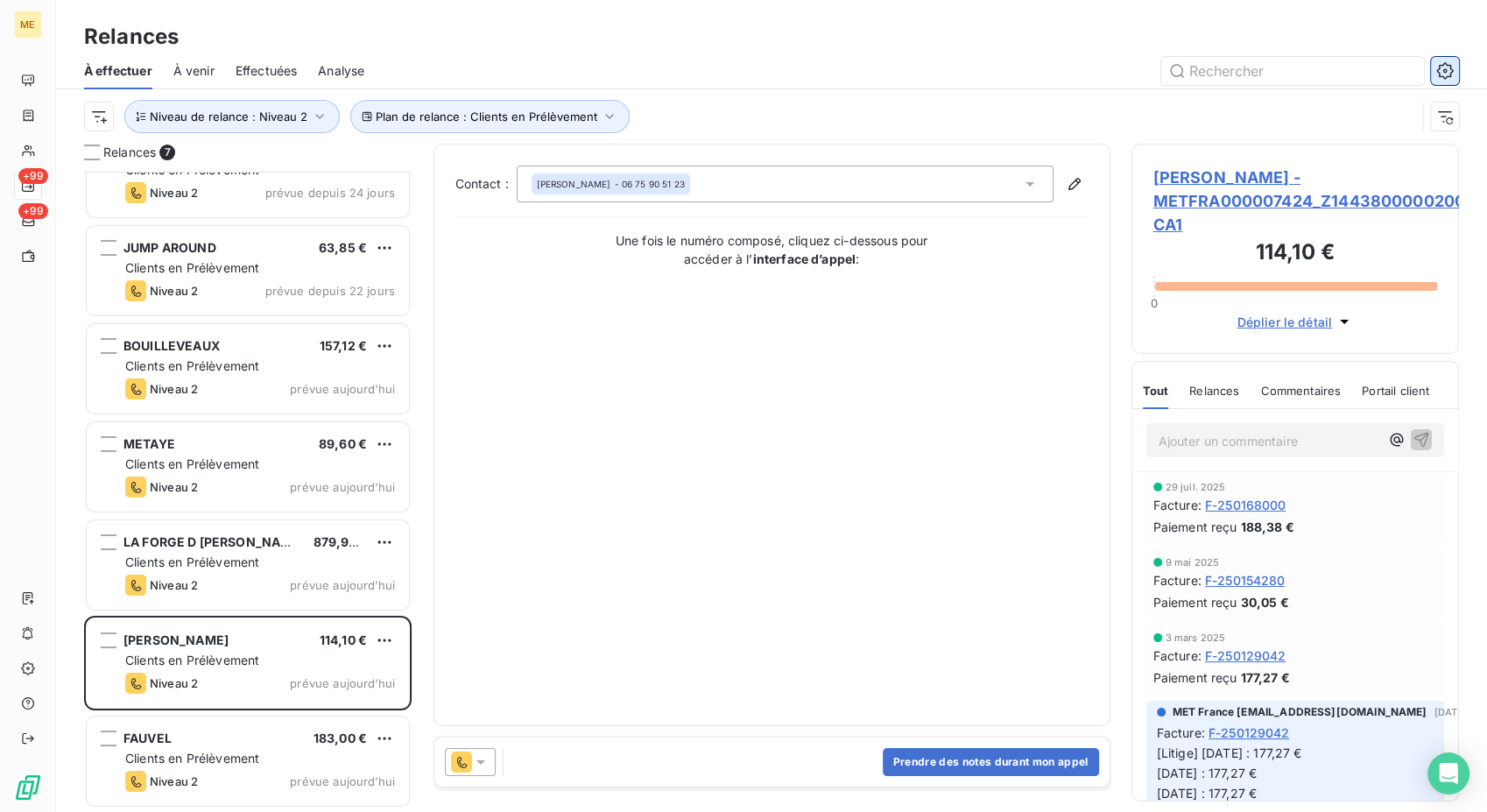
click at [1443, 62] on icon "button" at bounding box center [1444, 70] width 16 height 16
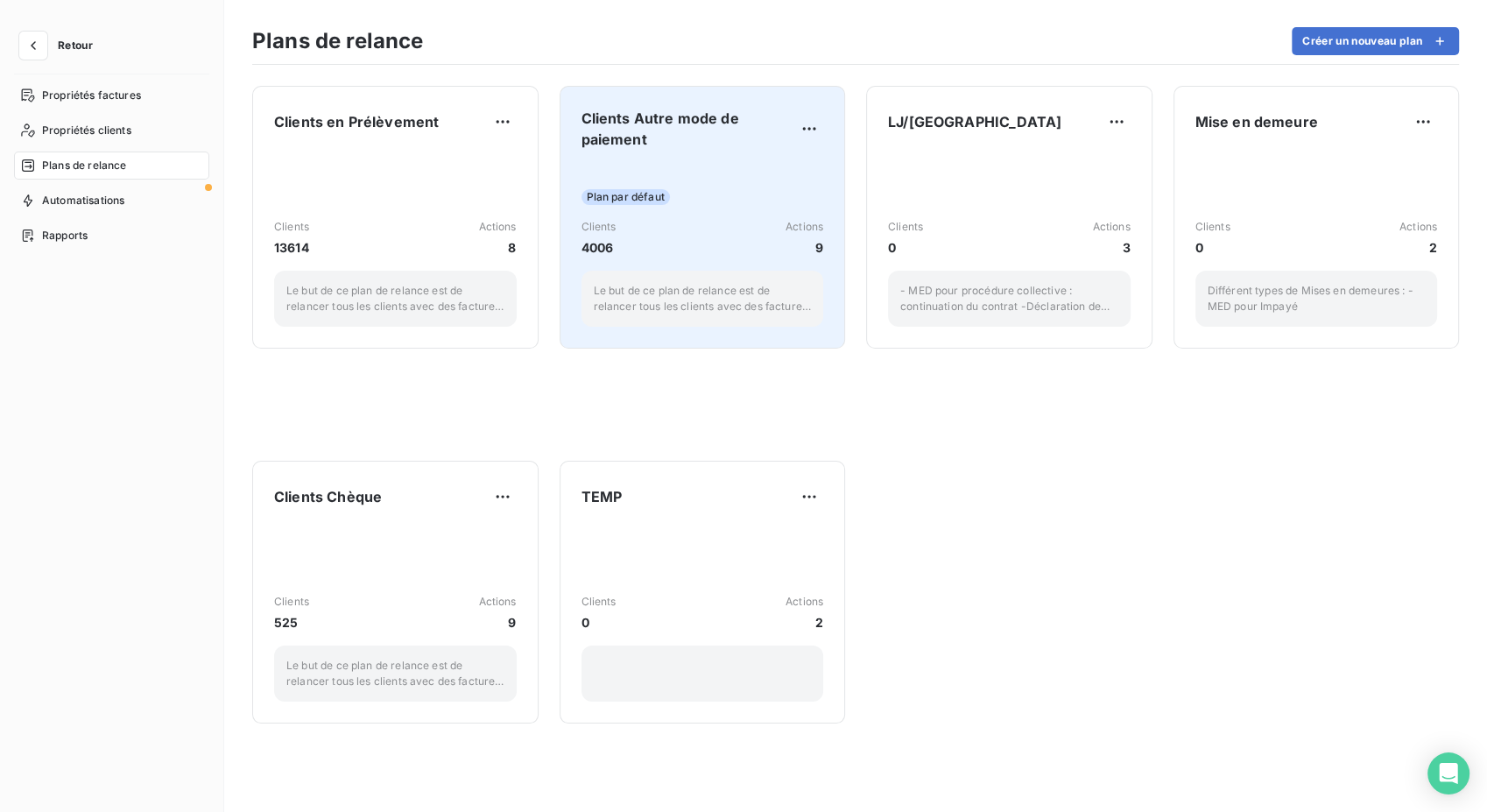
click at [621, 119] on span "Clients Autre mode de paiement" at bounding box center [689, 128] width 214 height 42
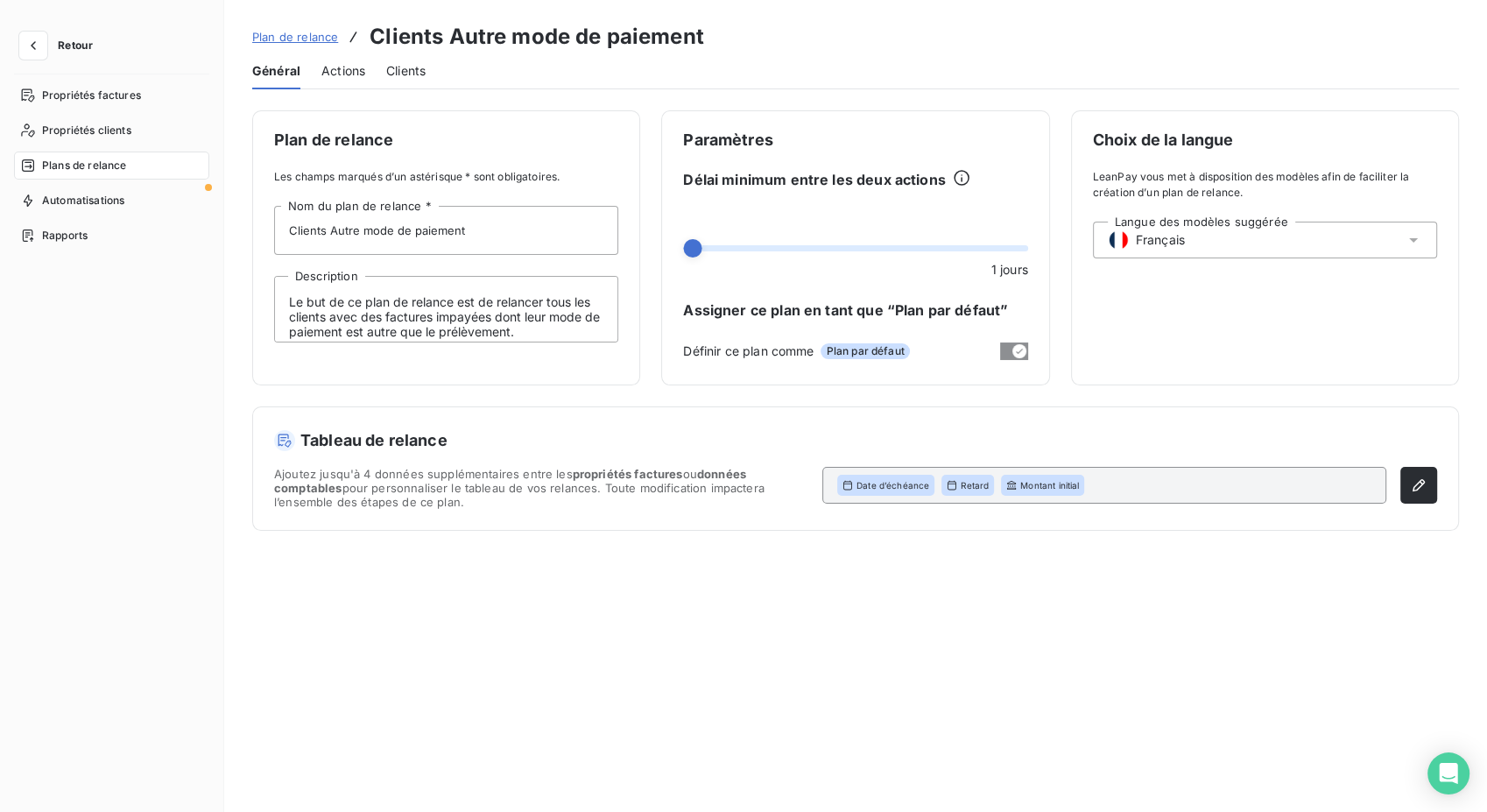
click at [338, 62] on span "Actions" at bounding box center [343, 70] width 44 height 17
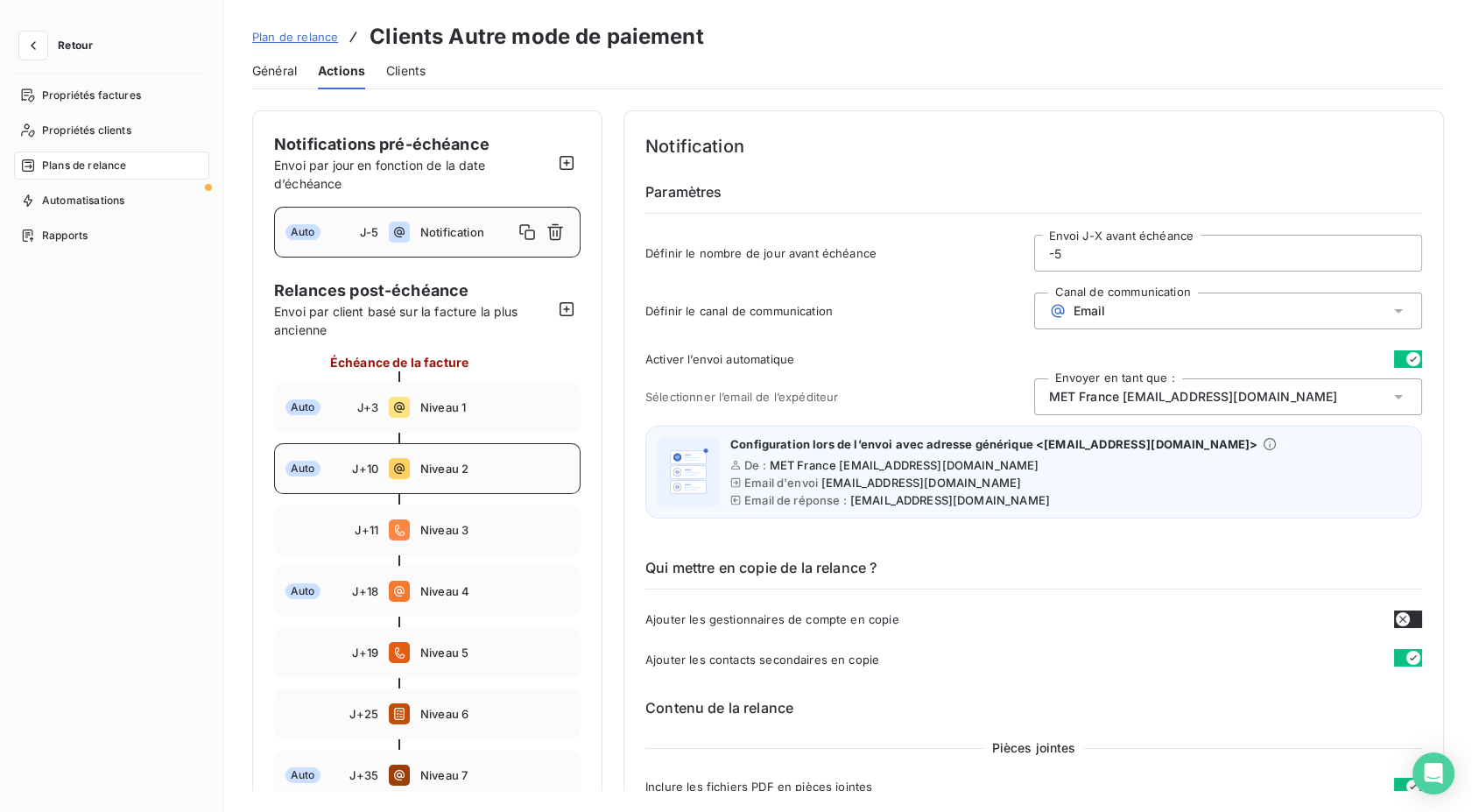
click at [467, 454] on div "Auto J+10 Niveau 2" at bounding box center [427, 469] width 306 height 50
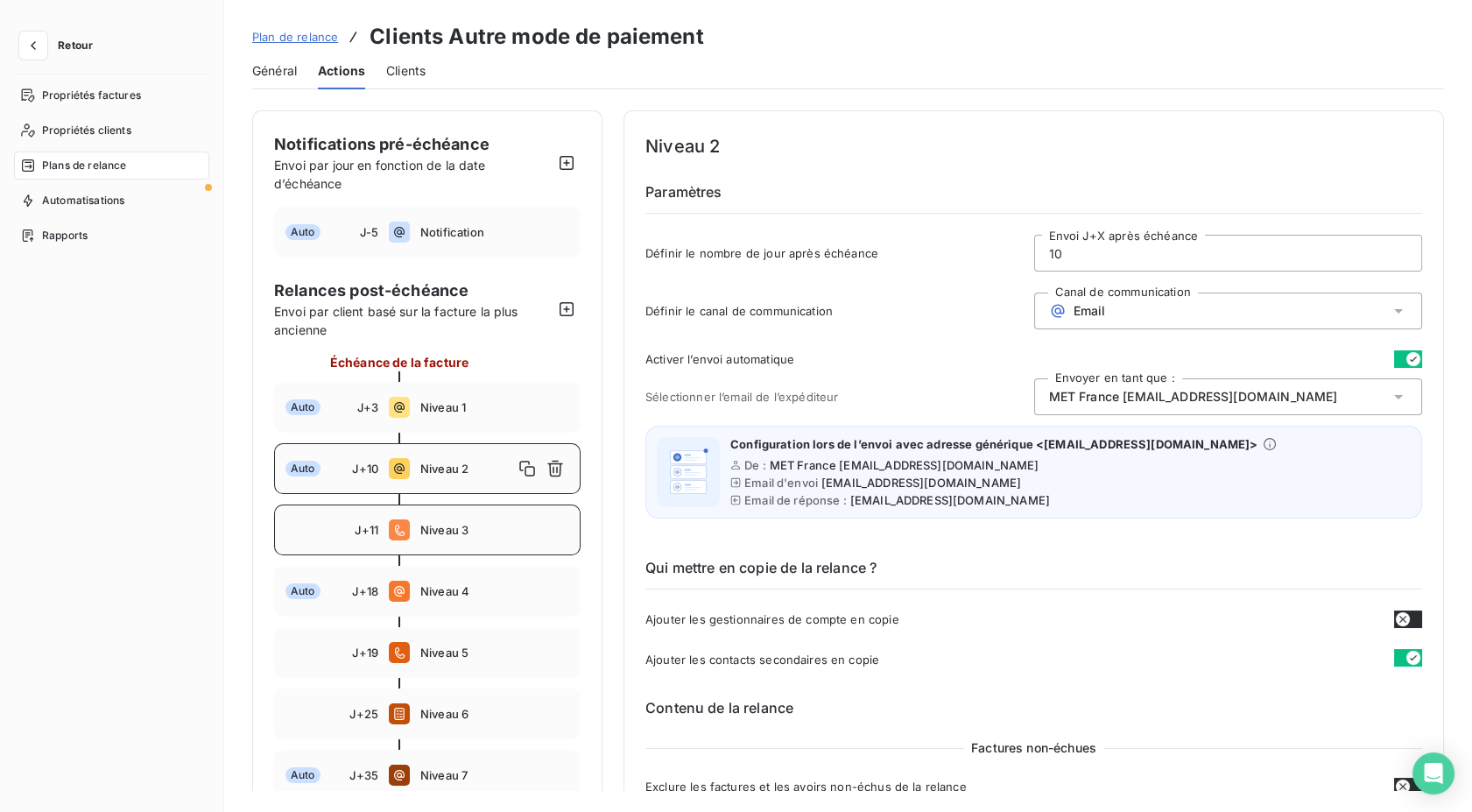
click at [457, 529] on span "Niveau 3" at bounding box center [494, 530] width 149 height 14
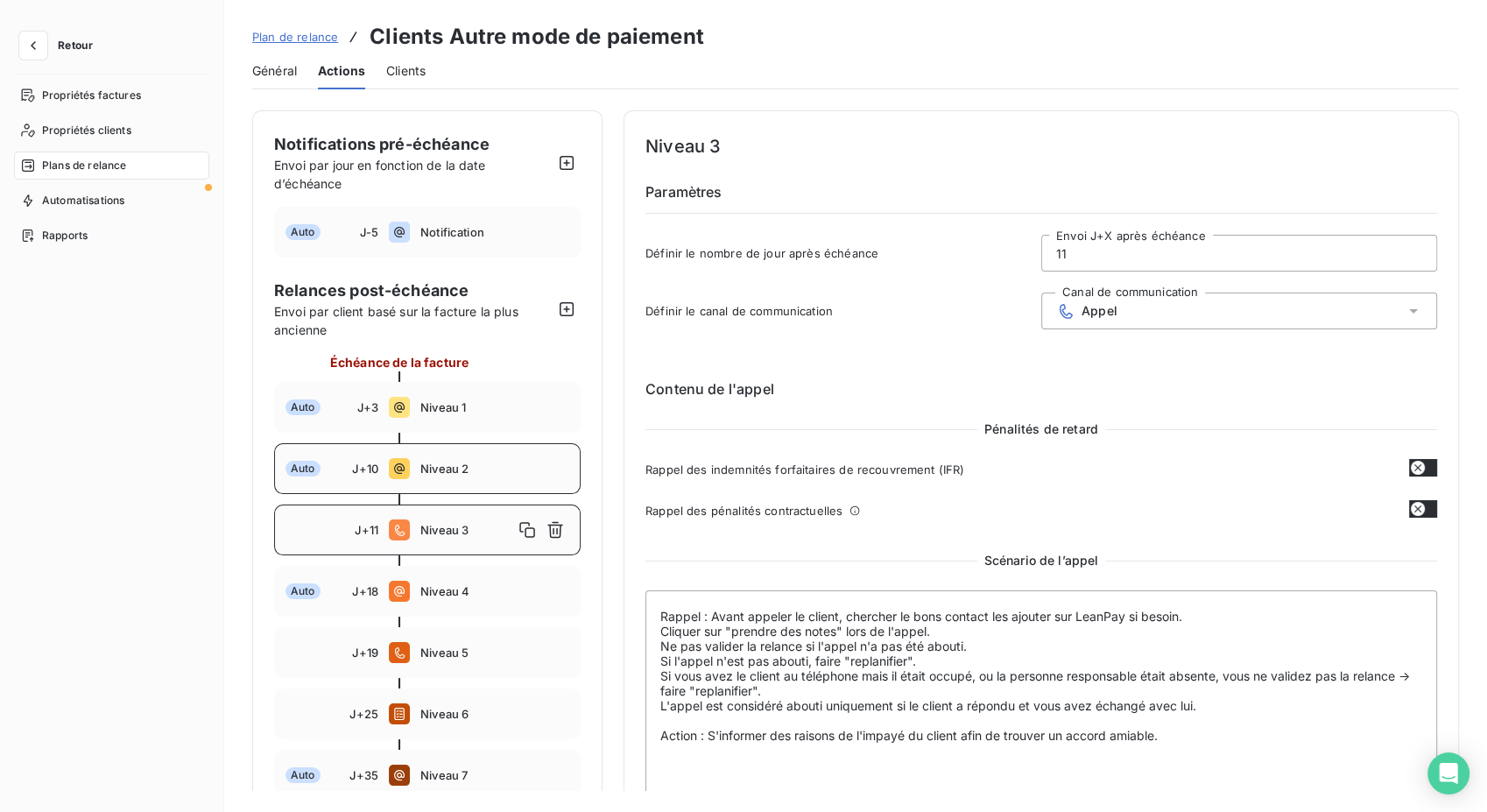
click at [441, 468] on span "Niveau 2" at bounding box center [494, 469] width 149 height 14
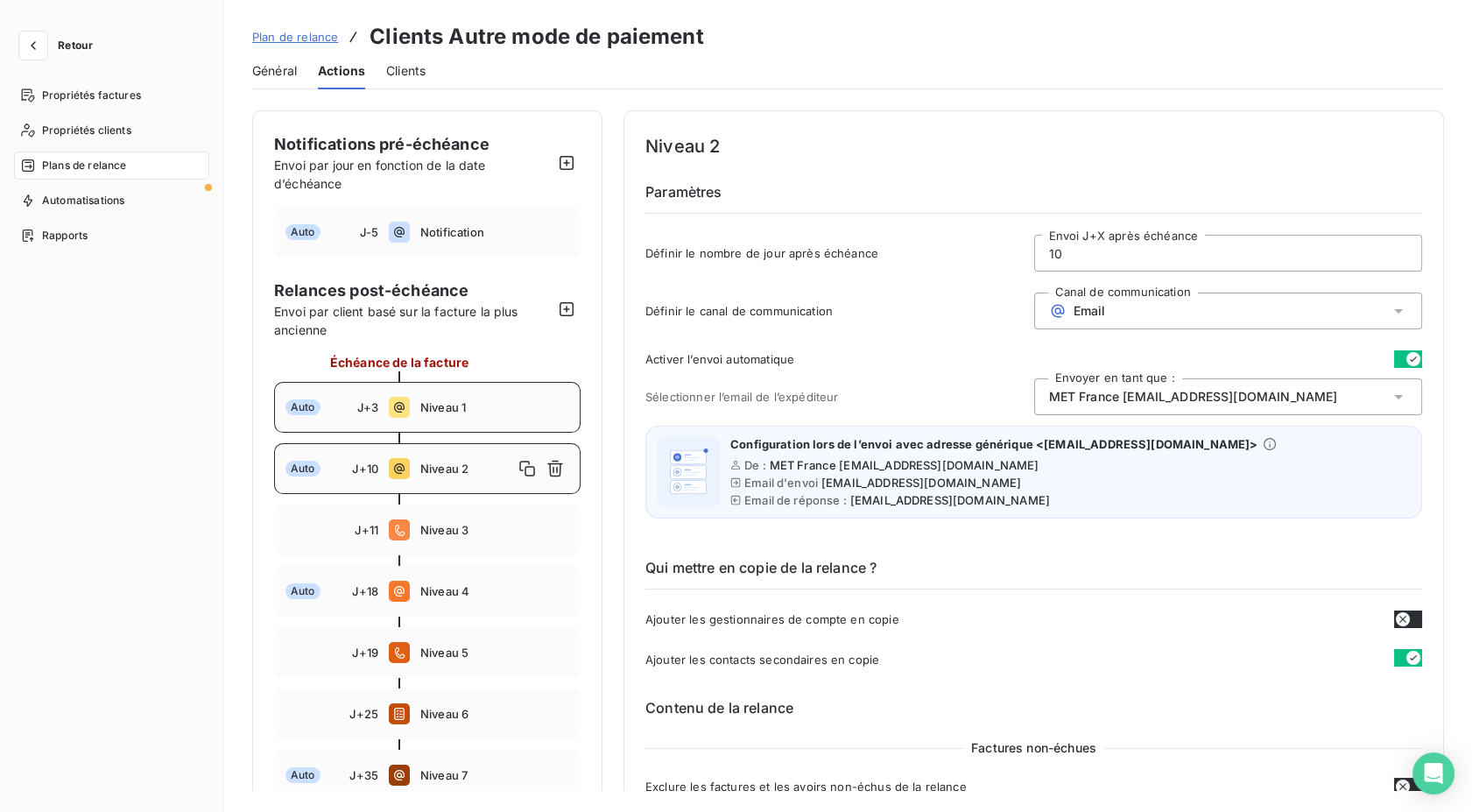
click at [453, 423] on div "Auto J+3 Niveau 1" at bounding box center [427, 407] width 306 height 50
click at [442, 452] on div "Auto J+10 Niveau 2" at bounding box center [427, 469] width 306 height 50
click at [448, 424] on div "Auto J+3 Niveau 1" at bounding box center [427, 407] width 306 height 50
click at [437, 459] on div "Auto J+10 Niveau 2" at bounding box center [427, 469] width 306 height 50
type input "10"
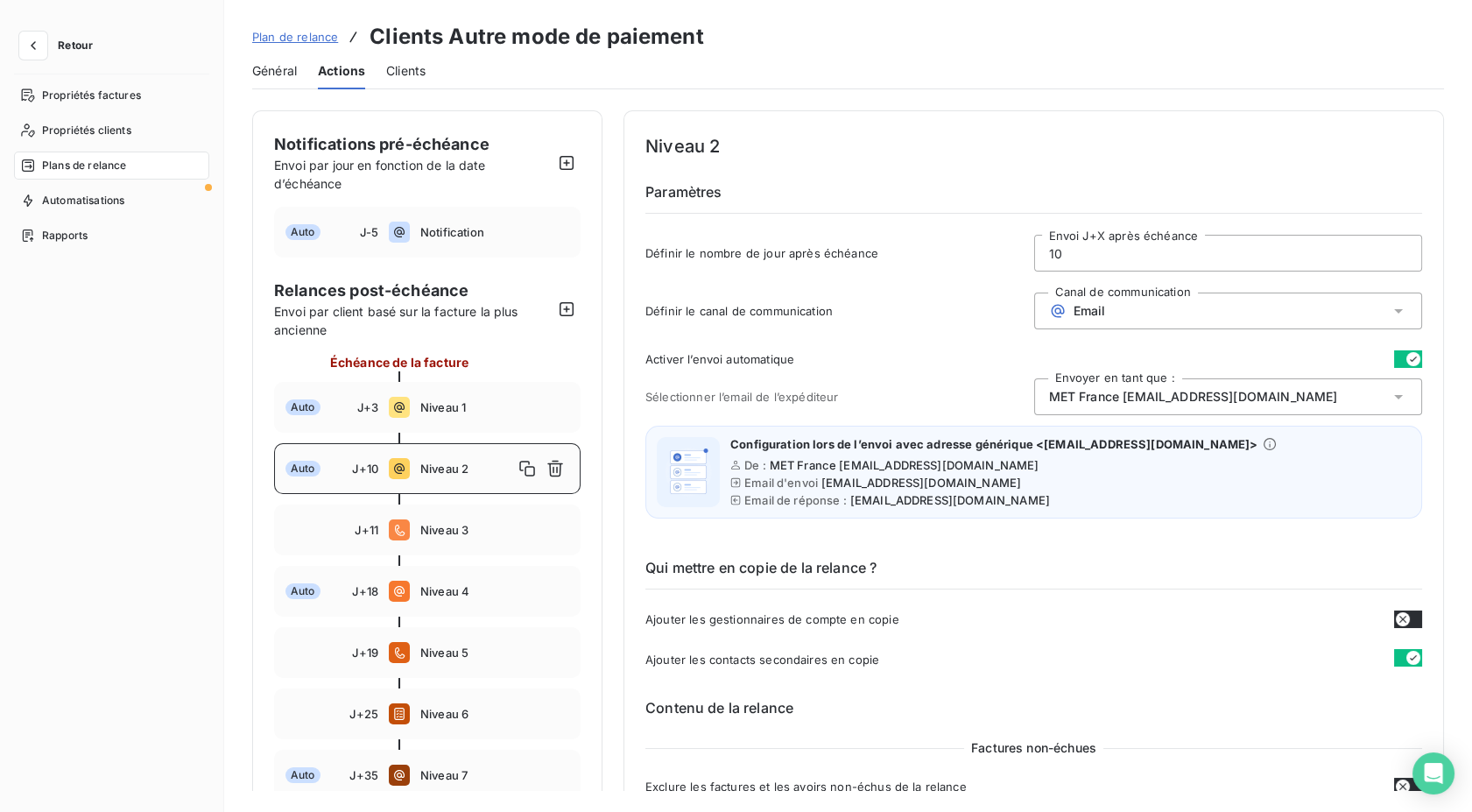
click at [445, 433] on div at bounding box center [427, 438] width 306 height 11
click at [275, 85] on div "Général" at bounding box center [275, 70] width 45 height 37
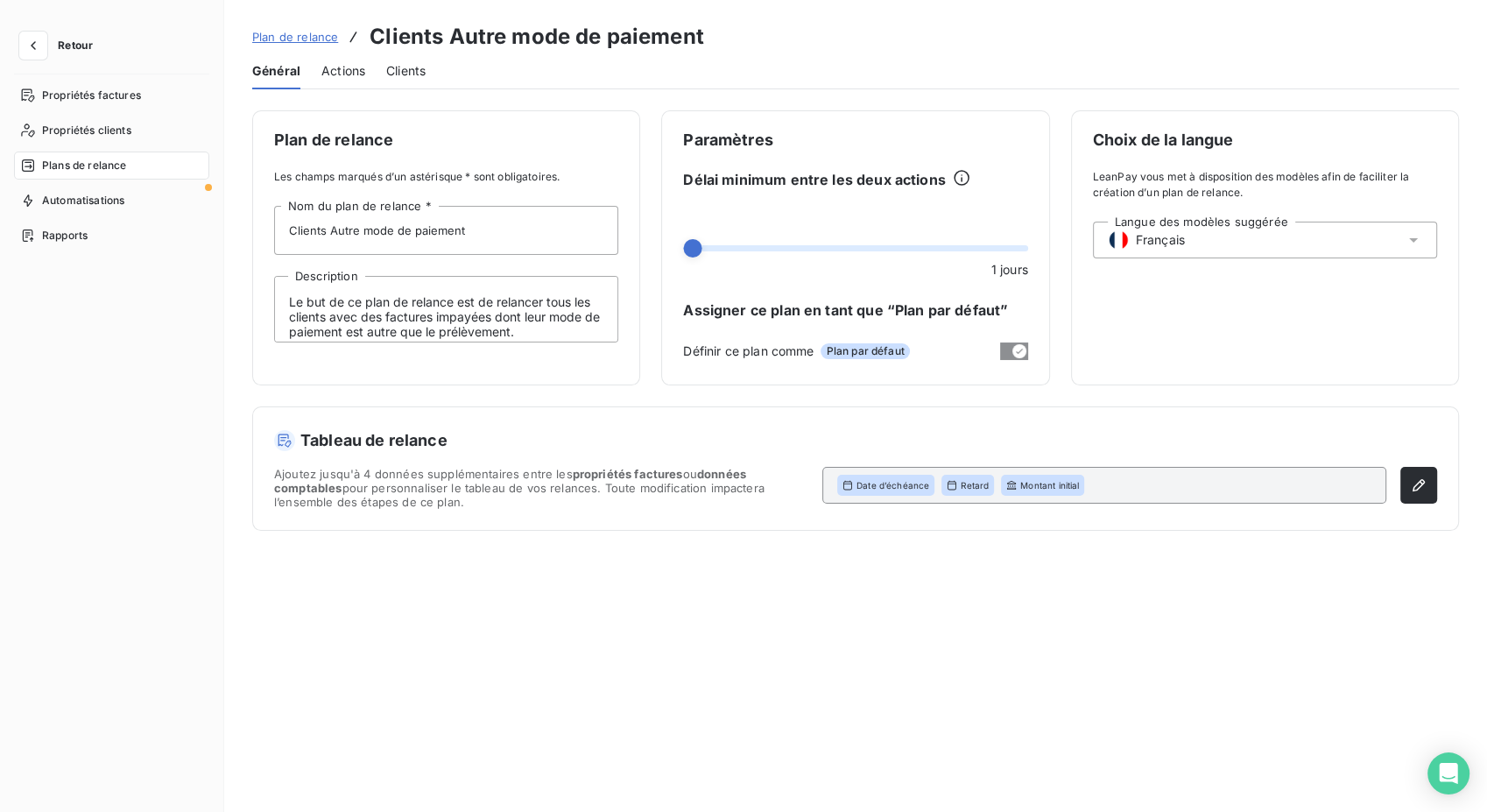
click at [364, 74] on span "Actions" at bounding box center [343, 70] width 44 height 17
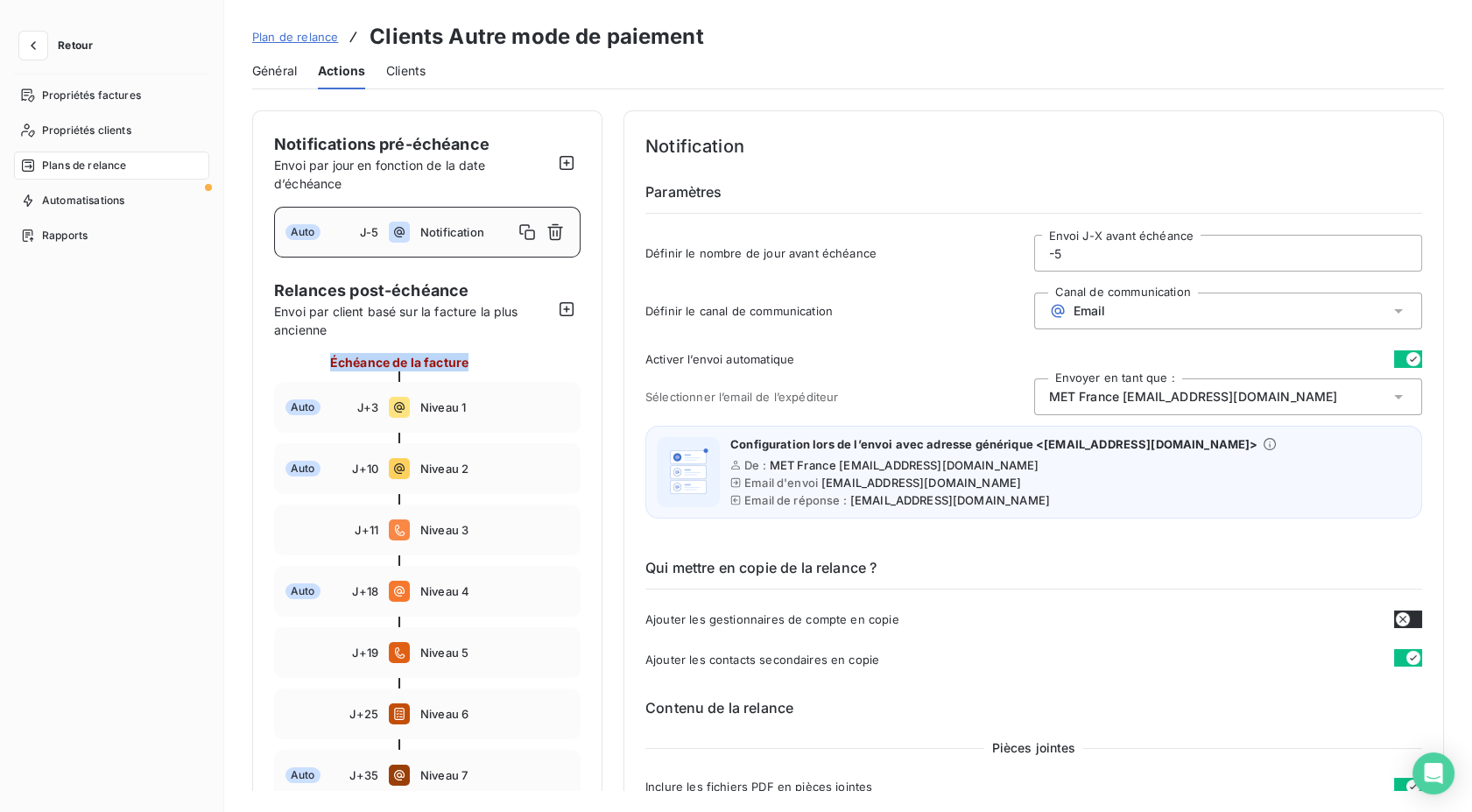
drag, startPoint x: 476, startPoint y: 361, endPoint x: 330, endPoint y: 364, distance: 146.0
click at [330, 364] on div "Échéance de la facture" at bounding box center [427, 362] width 306 height 18
drag, startPoint x: 330, startPoint y: 364, endPoint x: 370, endPoint y: 363, distance: 40.0
click at [370, 363] on span "Échéance de la facture" at bounding box center [399, 362] width 139 height 18
click at [443, 362] on span "Échéance de la facture" at bounding box center [399, 362] width 139 height 18
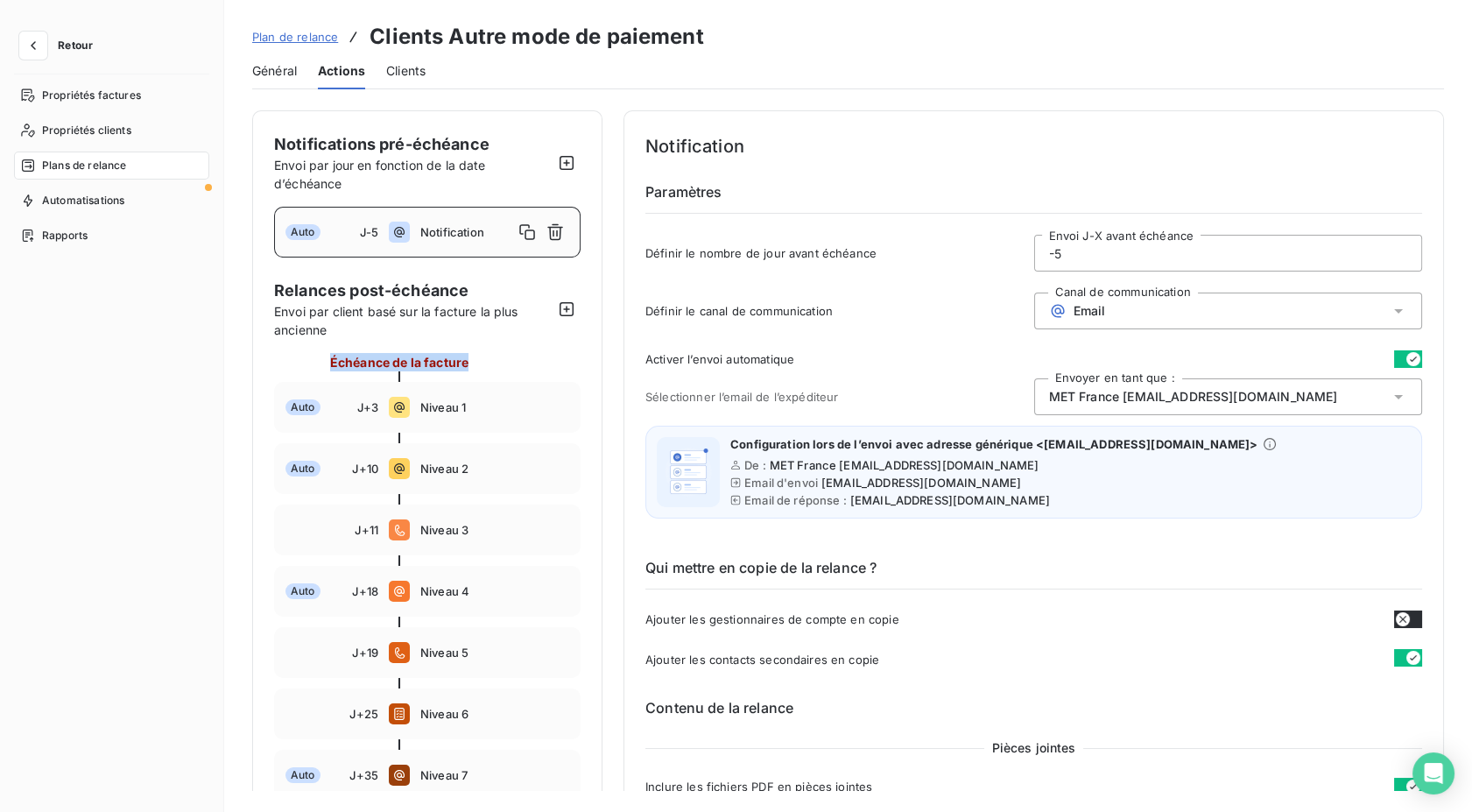
drag, startPoint x: 467, startPoint y: 362, endPoint x: 329, endPoint y: 368, distance: 138.1
click at [330, 368] on span "Échéance de la facture" at bounding box center [399, 362] width 139 height 18
drag, startPoint x: 329, startPoint y: 368, endPoint x: 463, endPoint y: 360, distance: 134.2
click at [455, 360] on span "Échéance de la facture" at bounding box center [399, 362] width 139 height 18
click at [479, 360] on div "Échéance de la facture" at bounding box center [427, 362] width 306 height 18
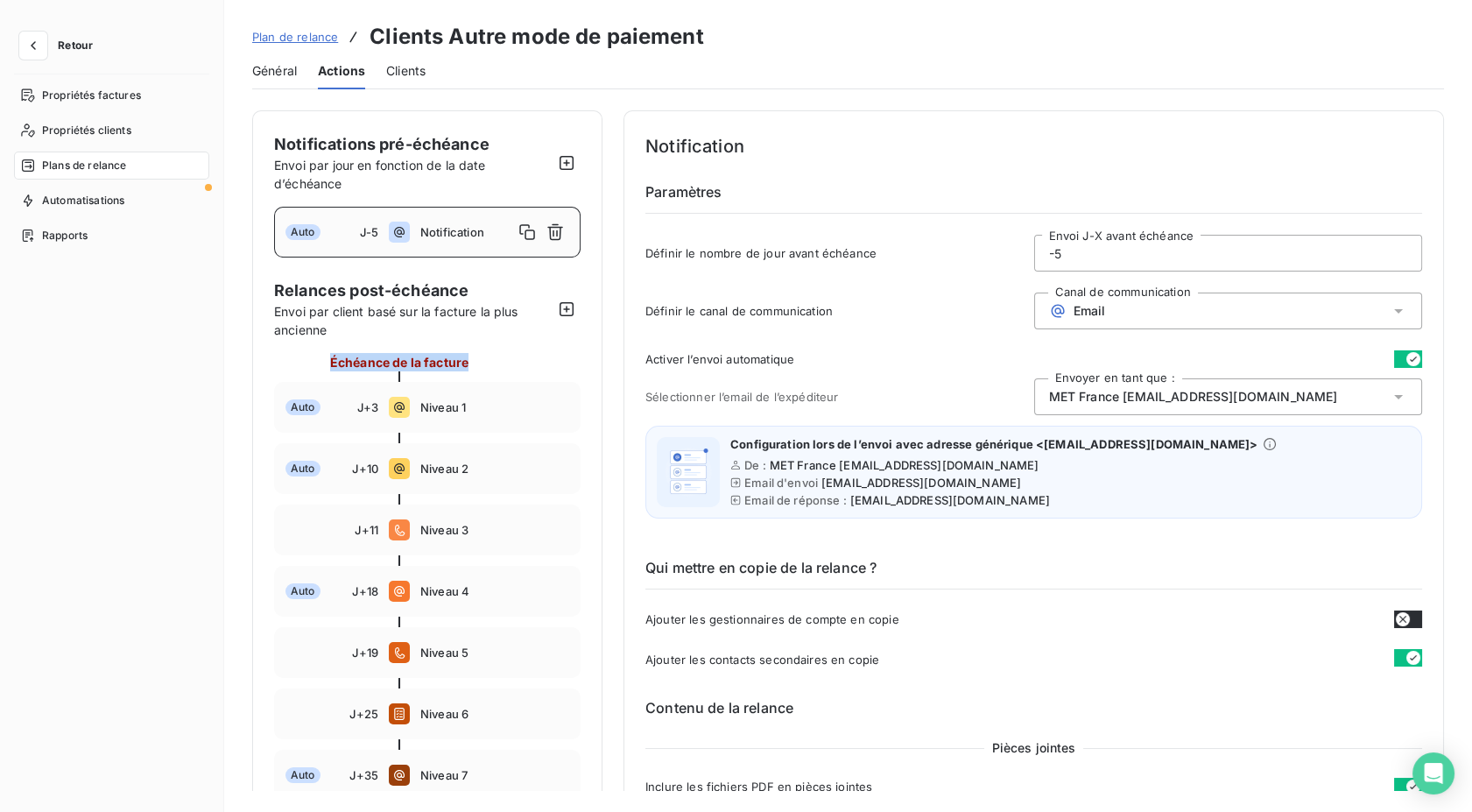
drag, startPoint x: 473, startPoint y: 360, endPoint x: 333, endPoint y: 362, distance: 140.0
click at [333, 362] on div "Échéance de la facture" at bounding box center [427, 362] width 306 height 18
drag, startPoint x: 333, startPoint y: 362, endPoint x: 447, endPoint y: 361, distance: 114.0
click at [430, 362] on span "Échéance de la facture" at bounding box center [399, 362] width 139 height 18
click at [485, 361] on div "Échéance de la facture" at bounding box center [427, 362] width 306 height 18
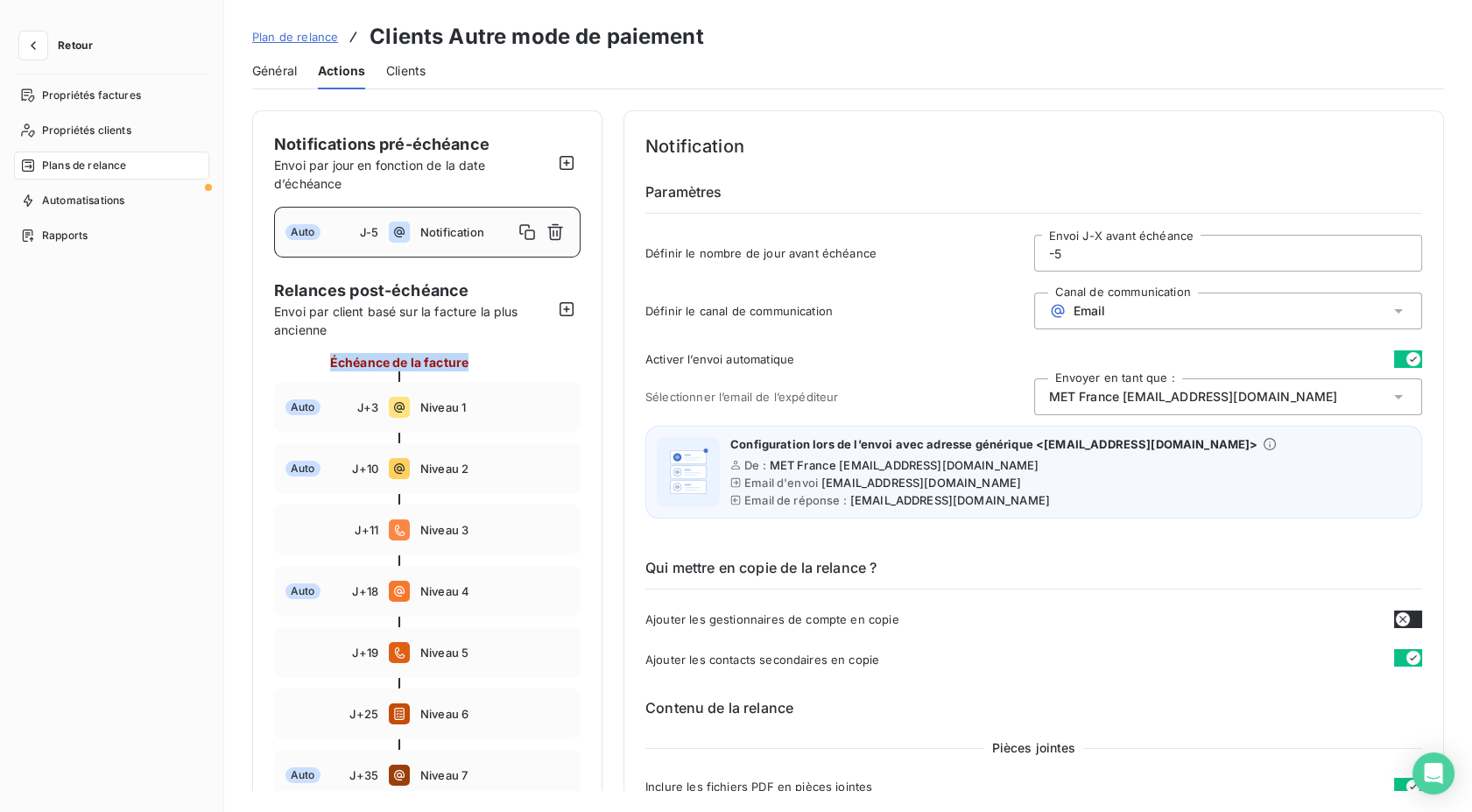
click at [466, 360] on span "Échéance de la facture" at bounding box center [399, 362] width 139 height 18
drag, startPoint x: 469, startPoint y: 360, endPoint x: 329, endPoint y: 362, distance: 140.0
click at [330, 362] on span "Échéance de la facture" at bounding box center [399, 362] width 139 height 18
drag, startPoint x: 329, startPoint y: 362, endPoint x: 400, endPoint y: 361, distance: 71.0
click at [400, 361] on span "Échéance de la facture" at bounding box center [399, 362] width 139 height 18
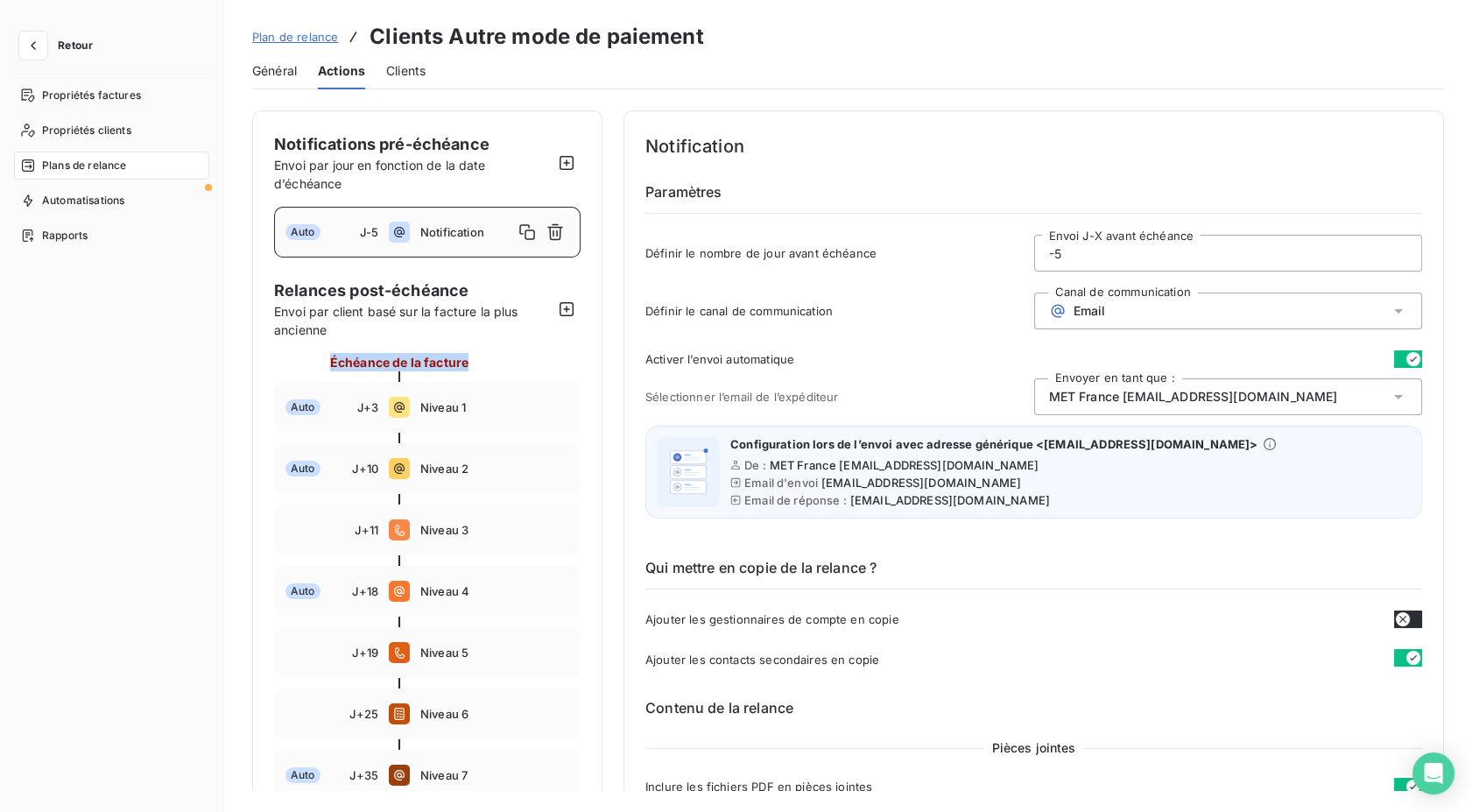
click at [459, 361] on span "Échéance de la facture" at bounding box center [399, 362] width 139 height 18
click at [468, 361] on span "Échéance de la facture" at bounding box center [399, 362] width 139 height 18
click at [465, 361] on span "Échéance de la facture" at bounding box center [399, 362] width 139 height 18
click at [458, 361] on span "Échéance de la facture" at bounding box center [399, 362] width 139 height 18
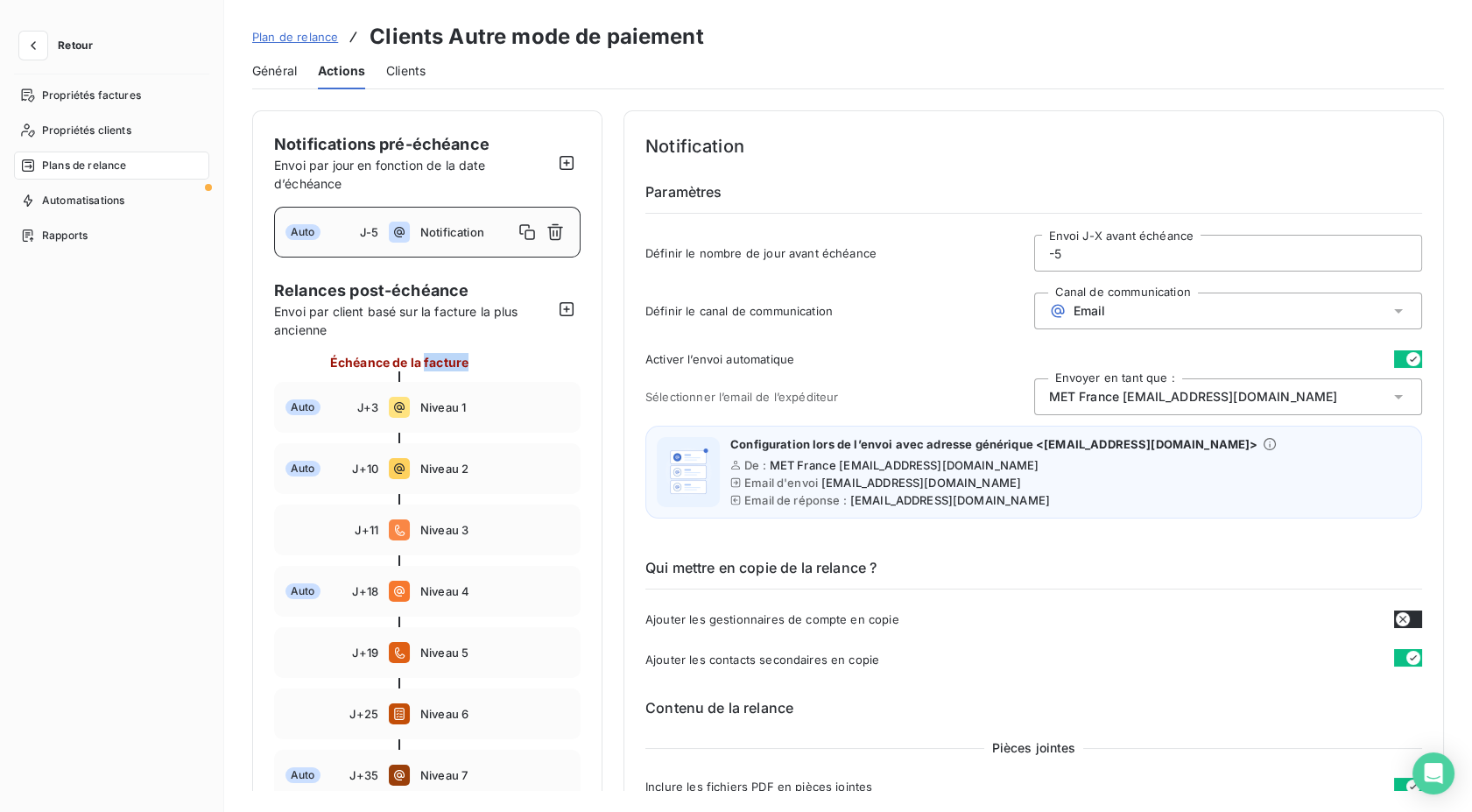
click at [458, 361] on span "Échéance de la facture" at bounding box center [399, 362] width 139 height 18
click at [462, 361] on span "Échéance de la facture" at bounding box center [399, 362] width 139 height 18
drag, startPoint x: 471, startPoint y: 361, endPoint x: 327, endPoint y: 358, distance: 144.0
click at [327, 358] on div "Échéance de la facture" at bounding box center [427, 362] width 306 height 18
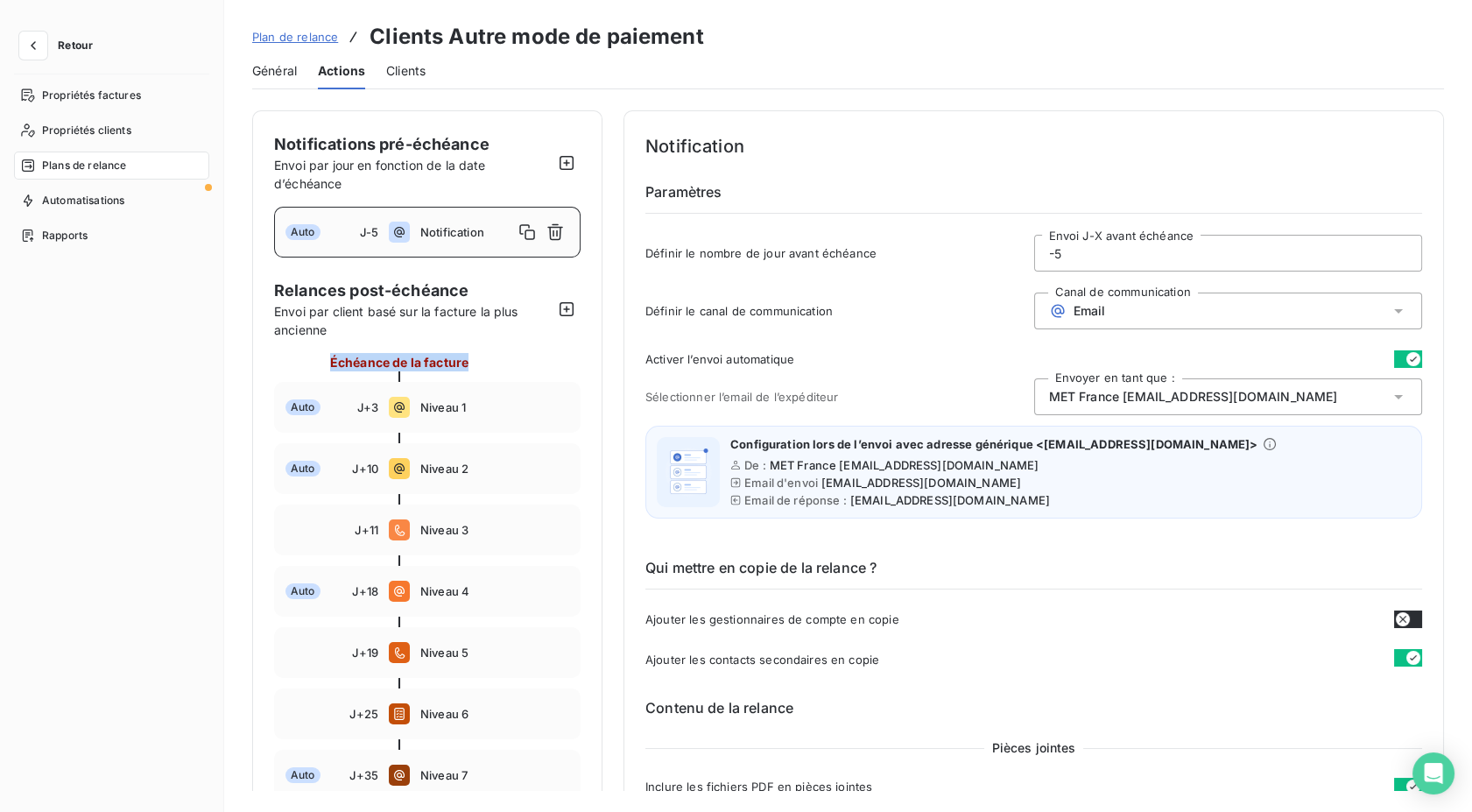
drag, startPoint x: 327, startPoint y: 358, endPoint x: 427, endPoint y: 360, distance: 100.0
click at [425, 360] on span "Échéance de la facture" at bounding box center [399, 362] width 139 height 18
click at [428, 360] on span "Échéance de la facture" at bounding box center [399, 362] width 139 height 18
click at [429, 360] on span "Échéance de la facture" at bounding box center [399, 362] width 139 height 18
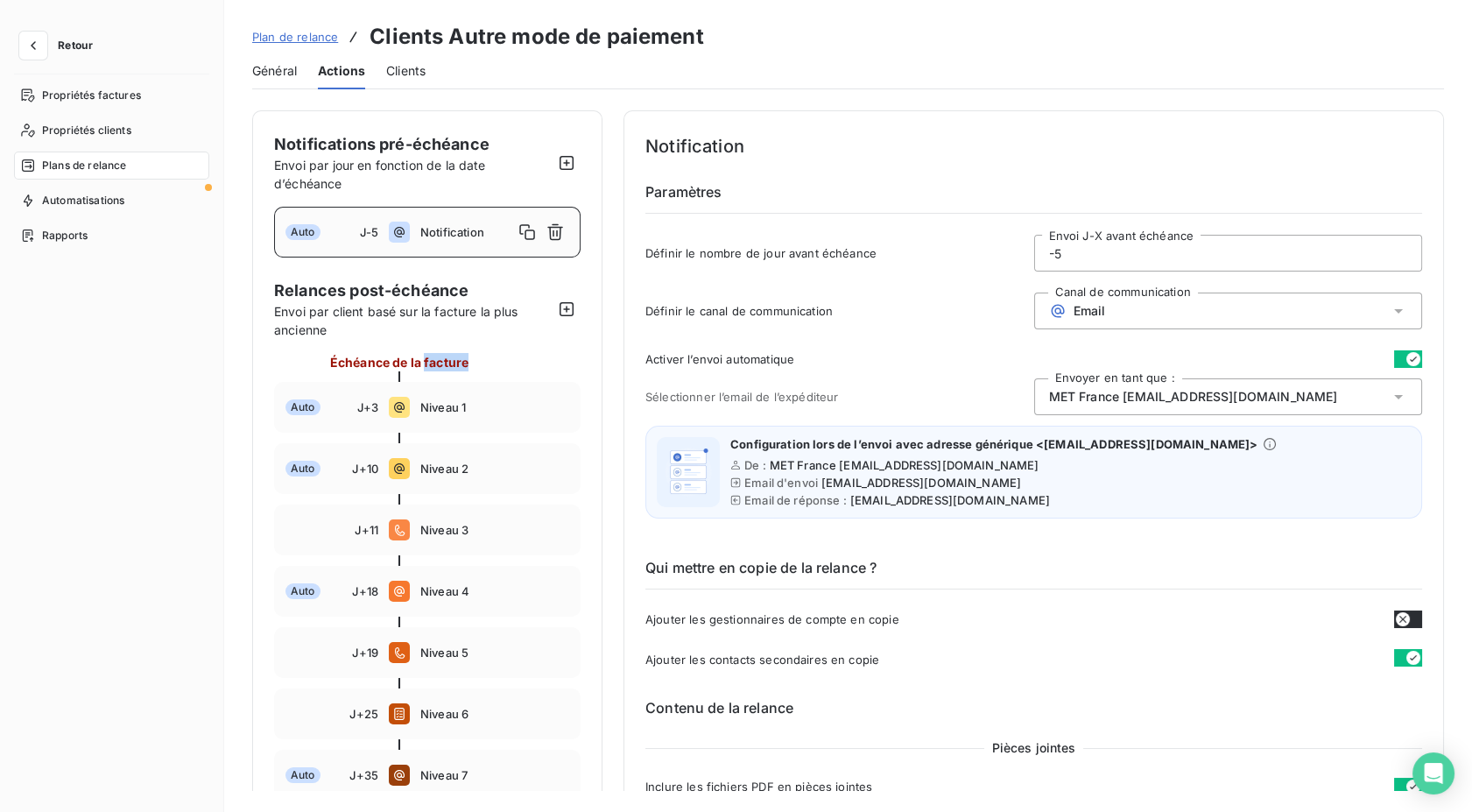
click at [288, 72] on span "Général" at bounding box center [275, 70] width 45 height 17
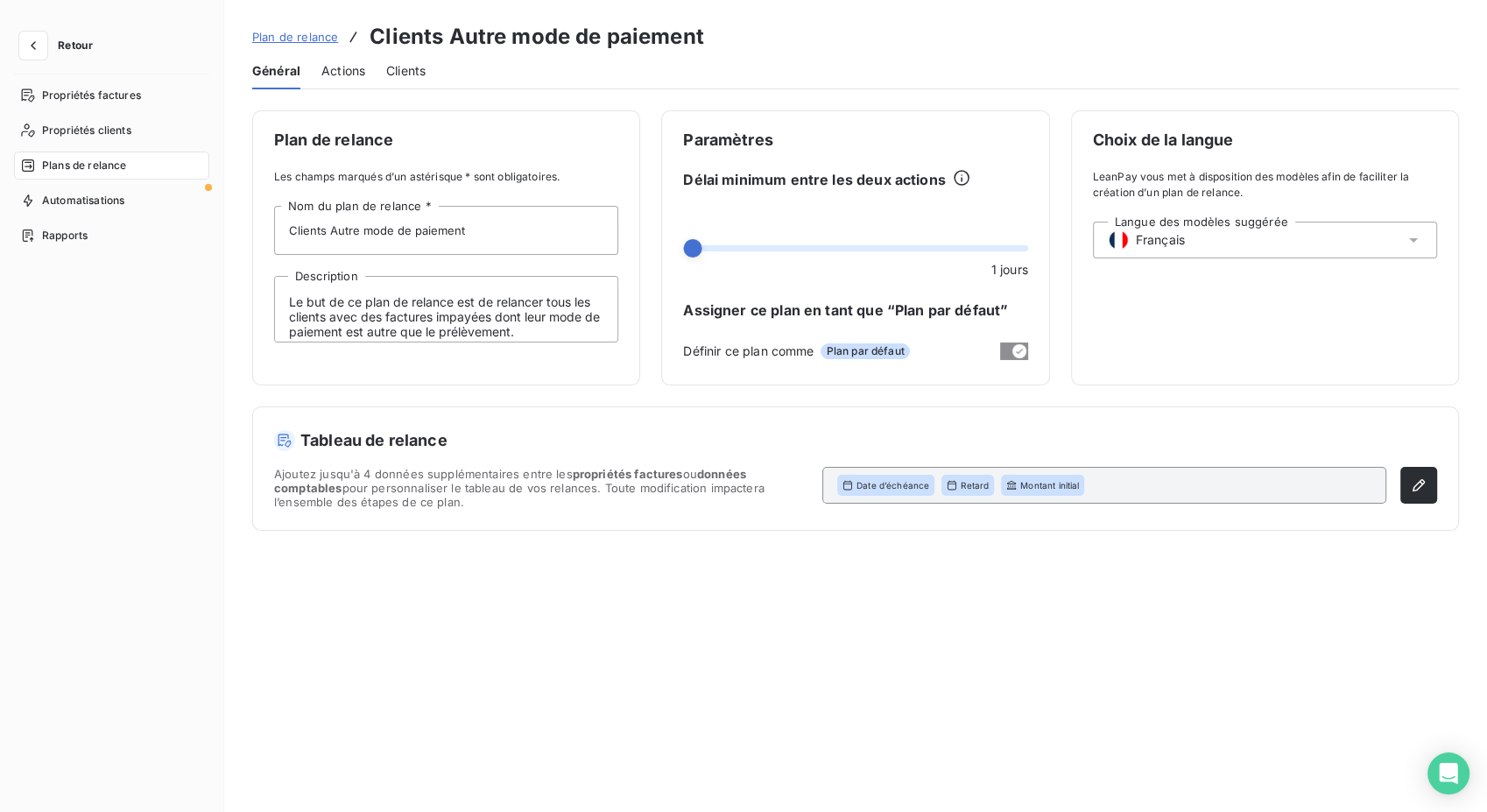
click at [432, 76] on div "Général Actions Clients" at bounding box center [855, 70] width 1207 height 37
click at [421, 76] on span "Clients" at bounding box center [406, 70] width 40 height 17
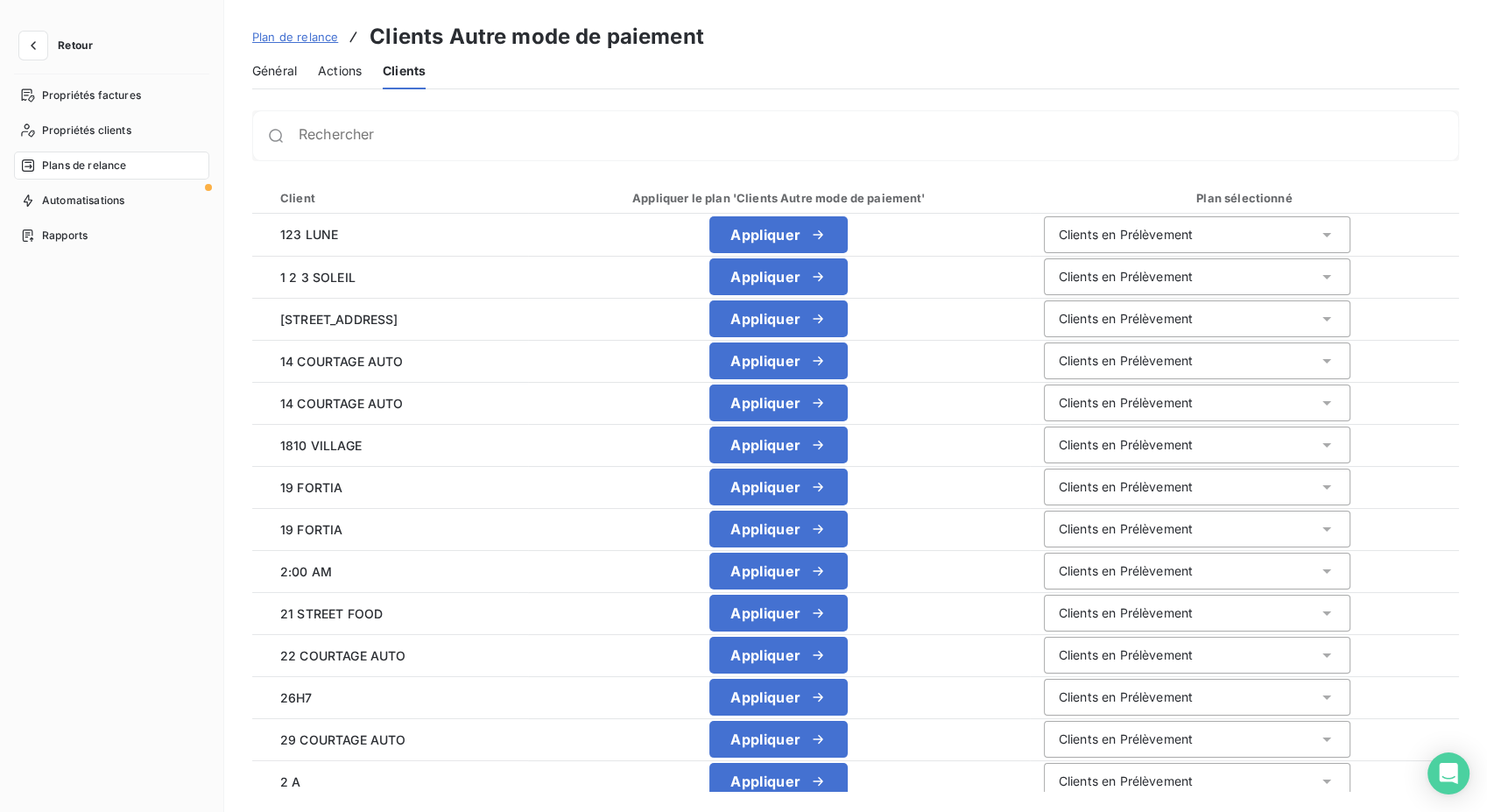
click at [269, 73] on span "Général" at bounding box center [275, 70] width 45 height 17
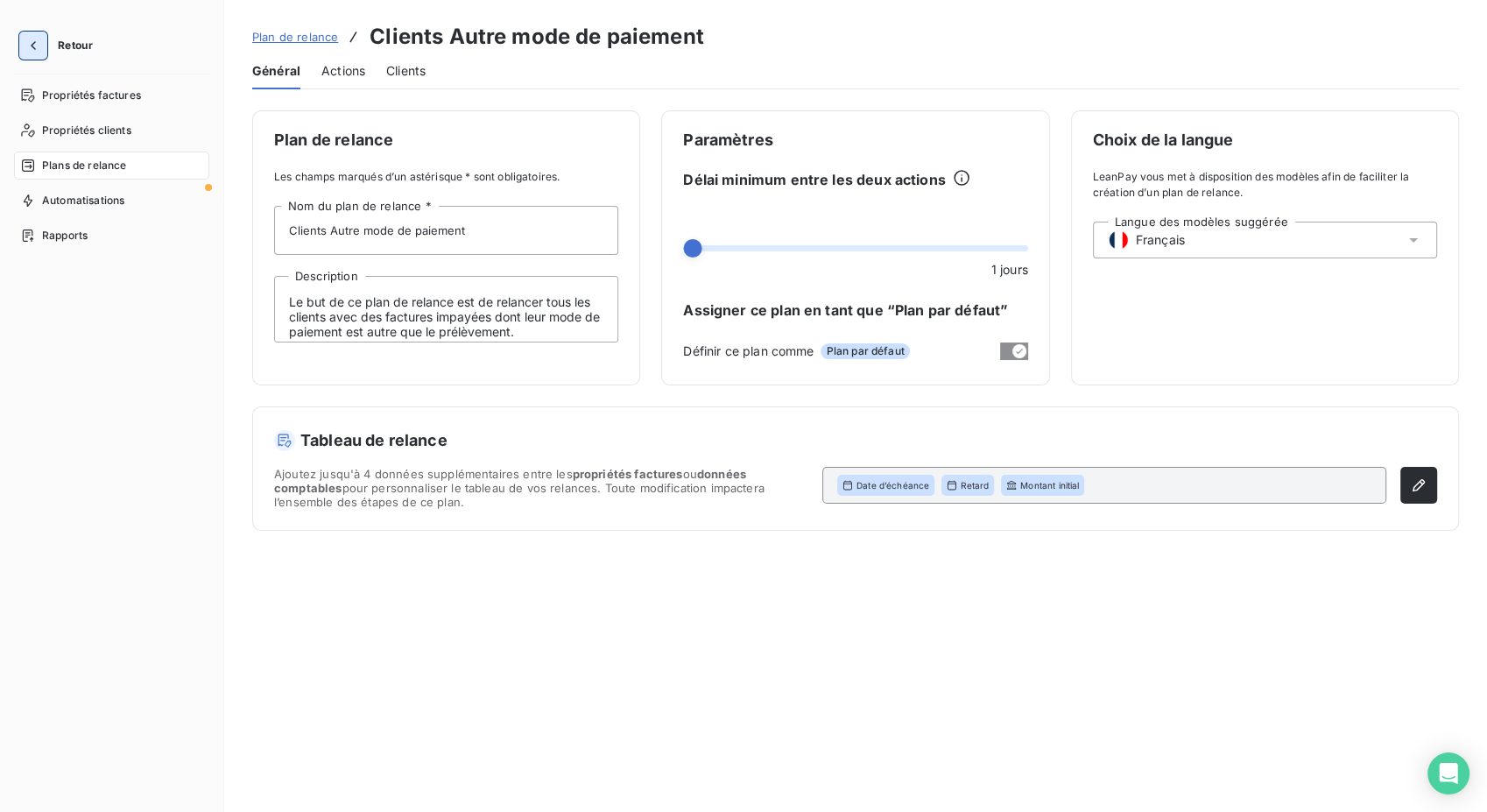
click at [37, 56] on button "button" at bounding box center [32, 45] width 28 height 28
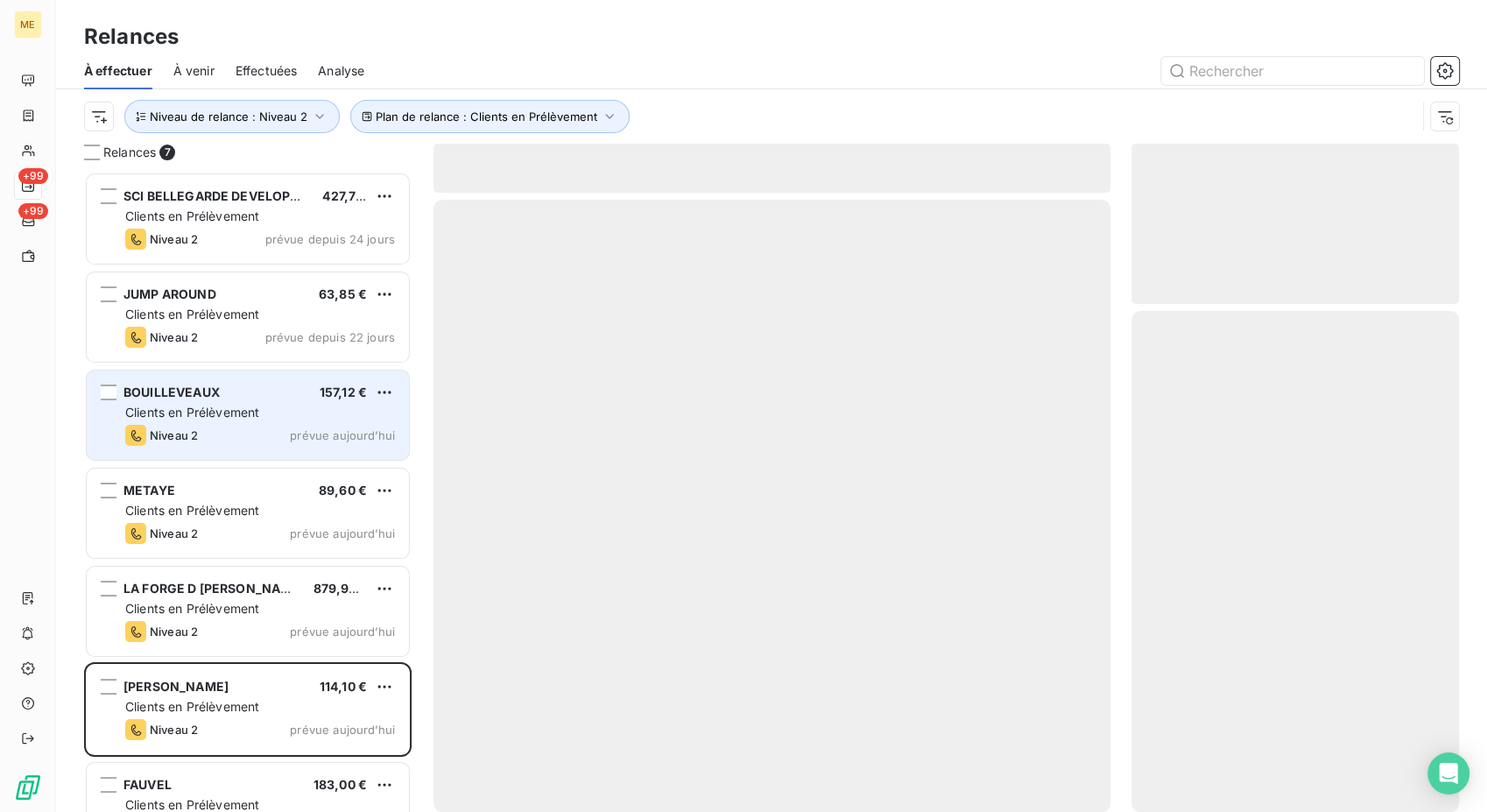
scroll to position [625, 314]
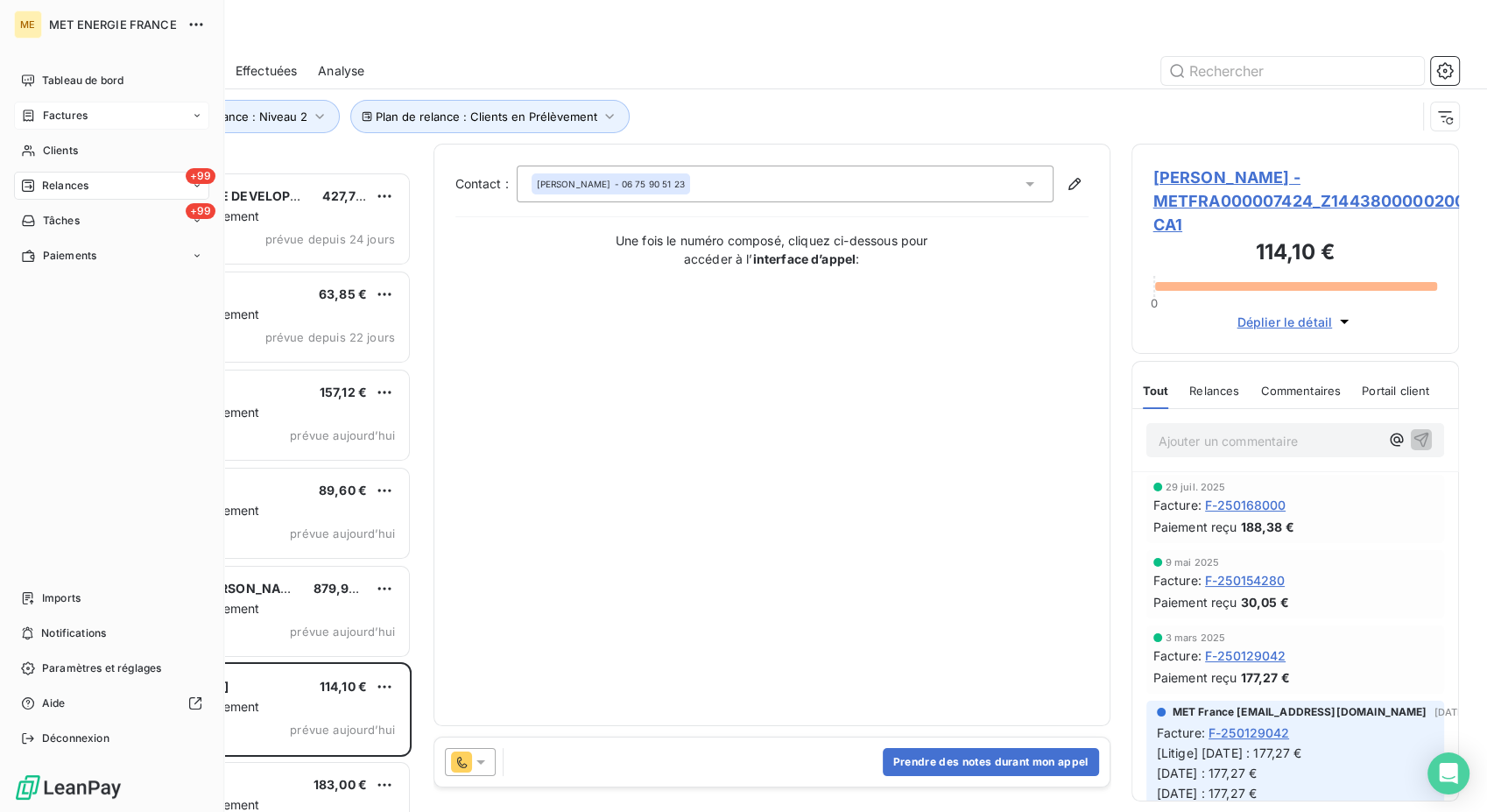
click at [44, 124] on div "Factures" at bounding box center [112, 115] width 196 height 28
click at [76, 158] on span "Factures" at bounding box center [65, 150] width 45 height 15
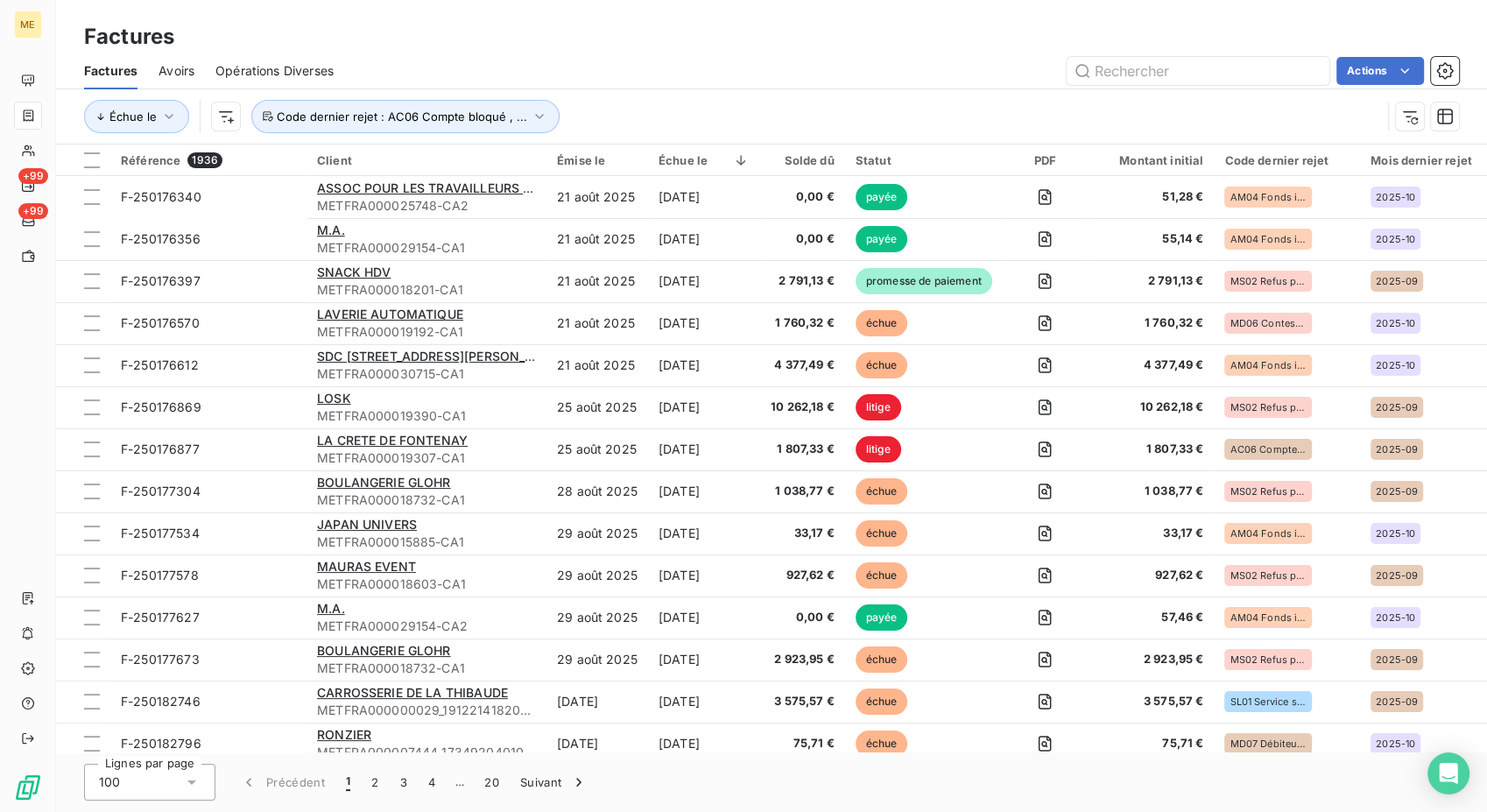
click at [691, 126] on div "Échue le Code dernier rejet : AC06 Compte bloqué , ..." at bounding box center [732, 116] width 1297 height 33
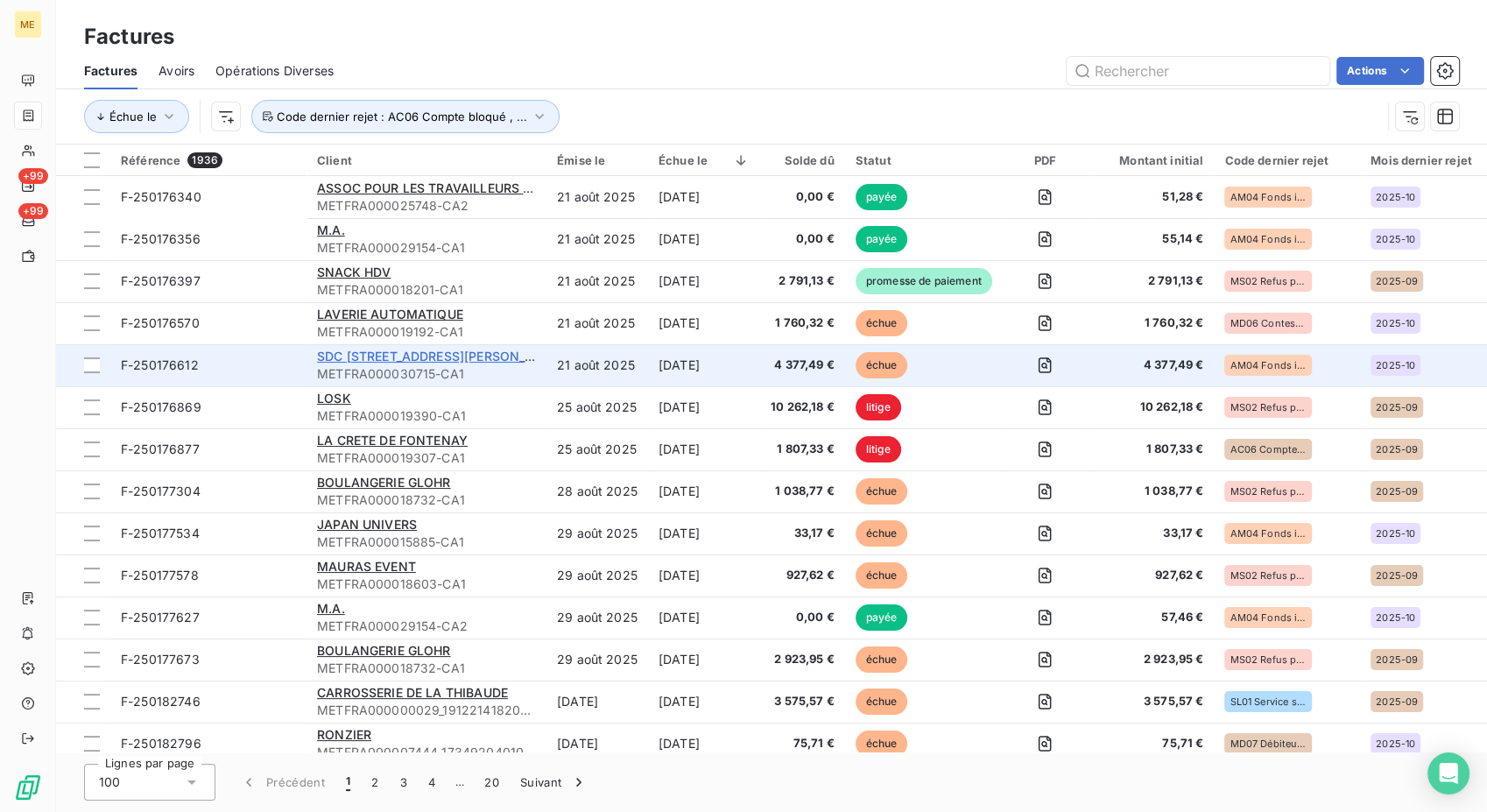
click at [479, 355] on span "SDC [STREET_ADDRESS][PERSON_NAME]" at bounding box center [442, 356] width 250 height 15
